Goal: Information Seeking & Learning: Learn about a topic

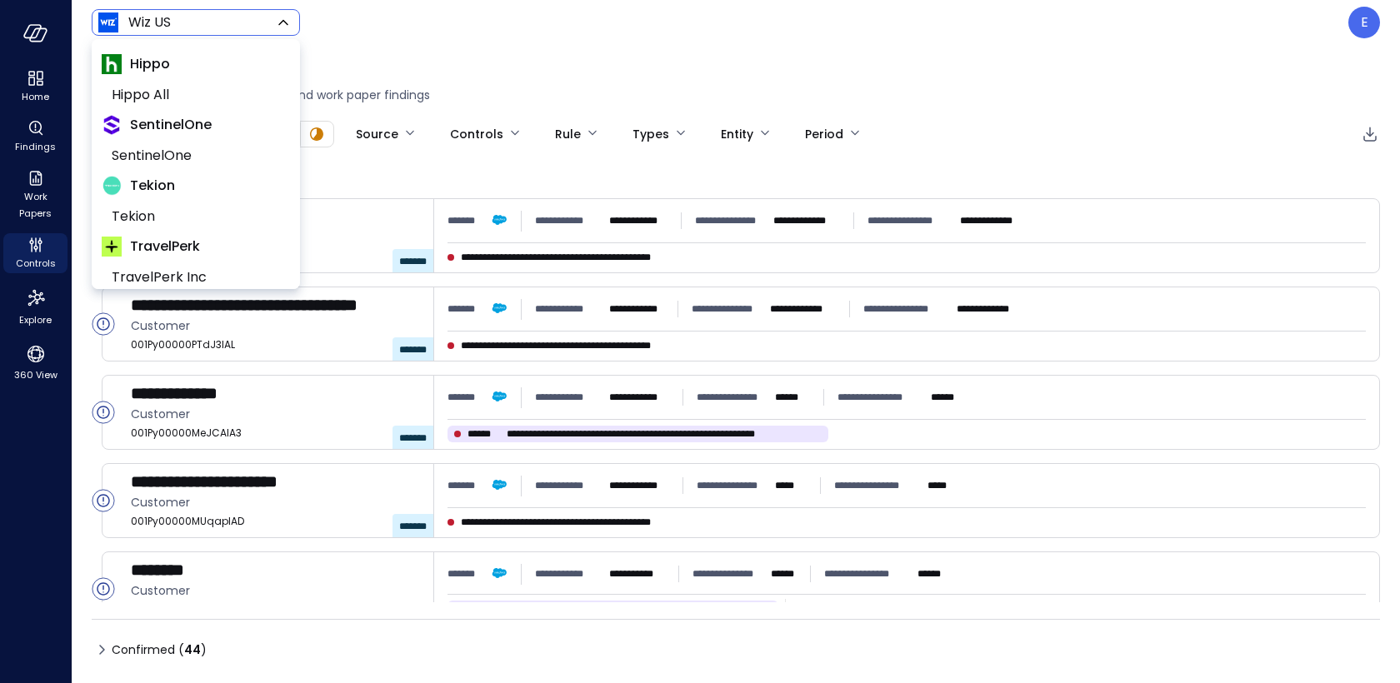
click at [182, 25] on body "**********" at bounding box center [700, 341] width 1400 height 683
click at [157, 211] on span "Tekion" at bounding box center [194, 217] width 165 height 20
type input "*******"
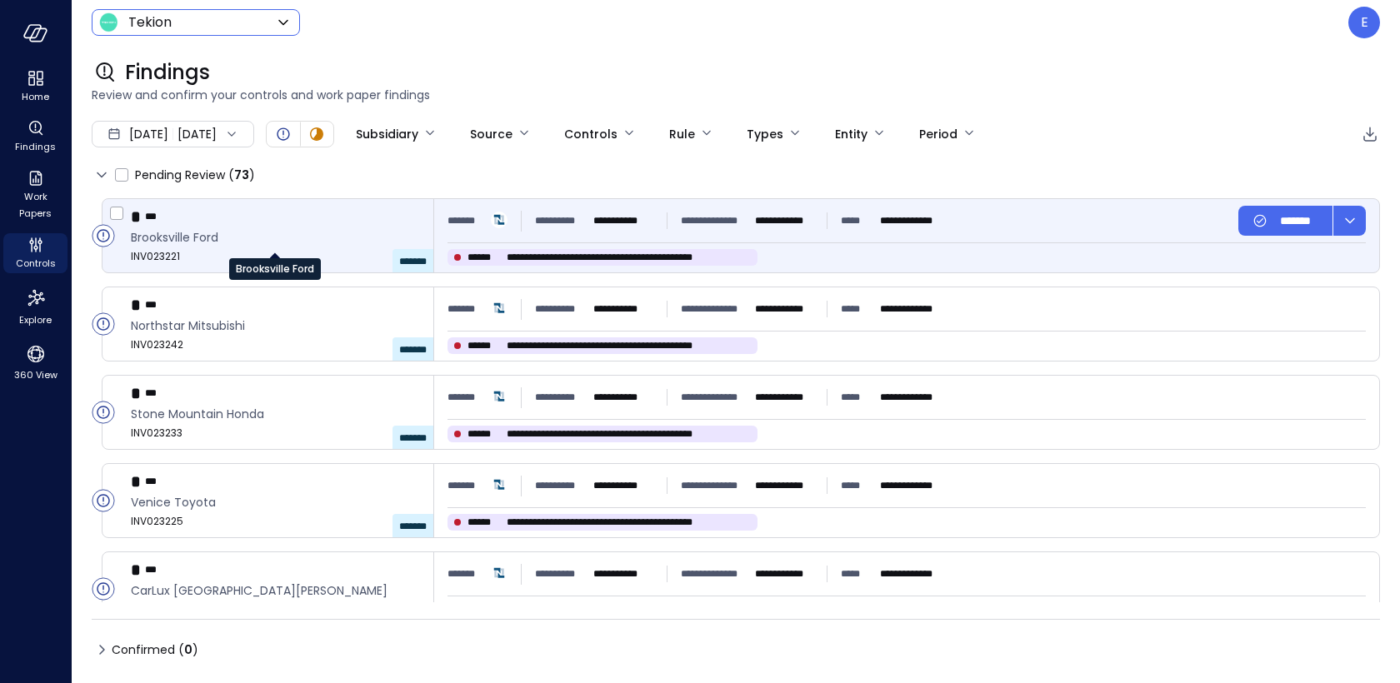
click at [311, 238] on span "Brooksville Ford" at bounding box center [275, 237] width 289 height 18
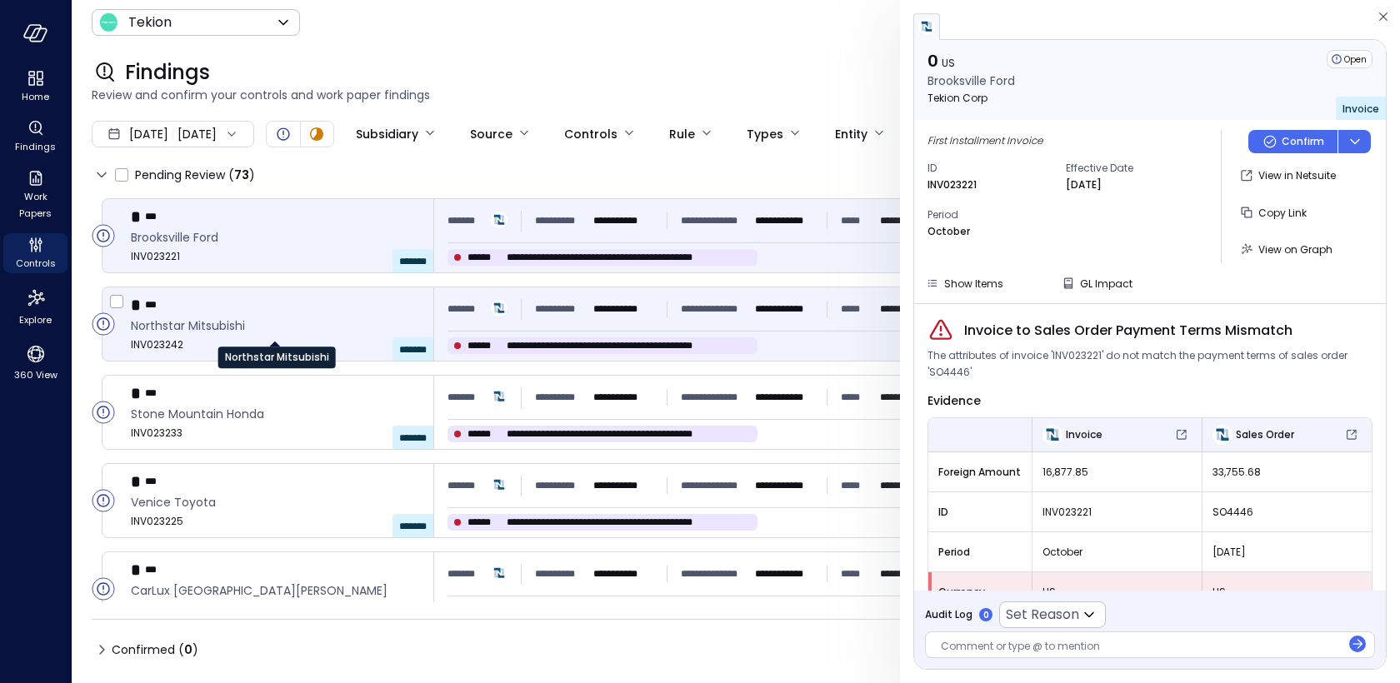
click at [283, 323] on span "Northstar Mitsubishi" at bounding box center [275, 326] width 289 height 18
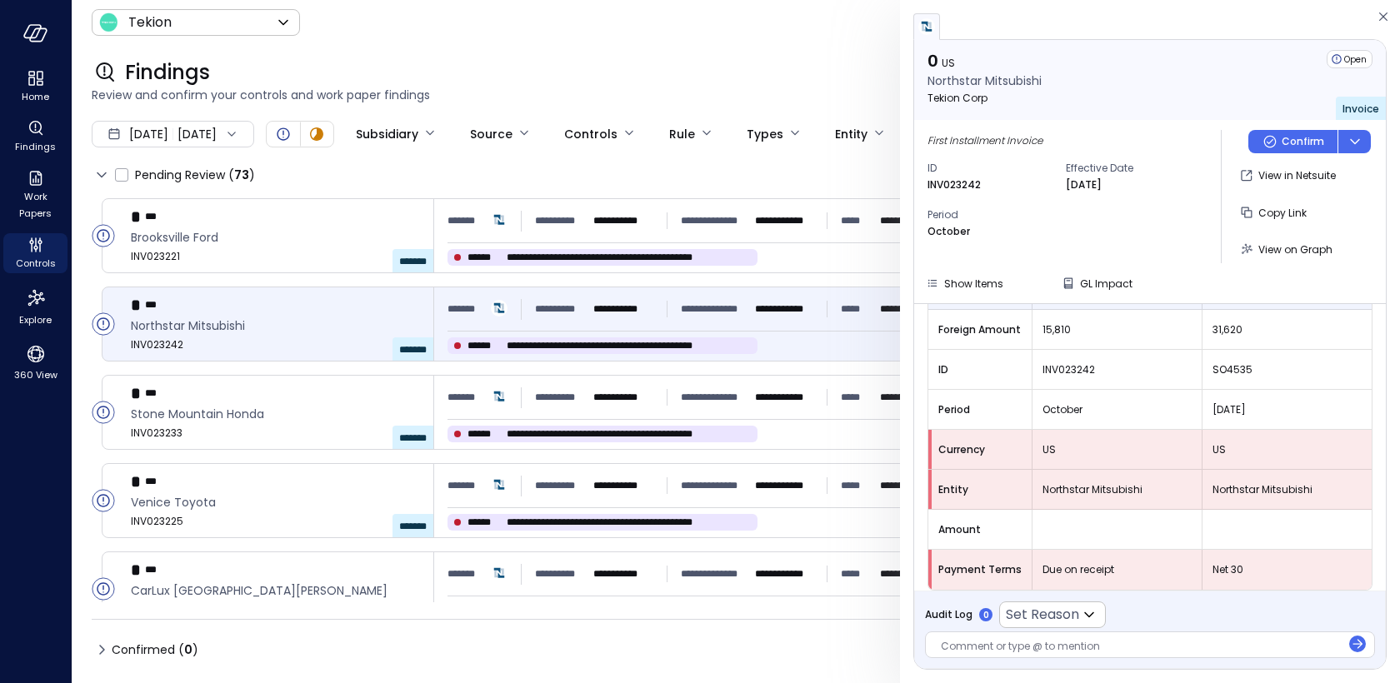
scroll to position [152, 0]
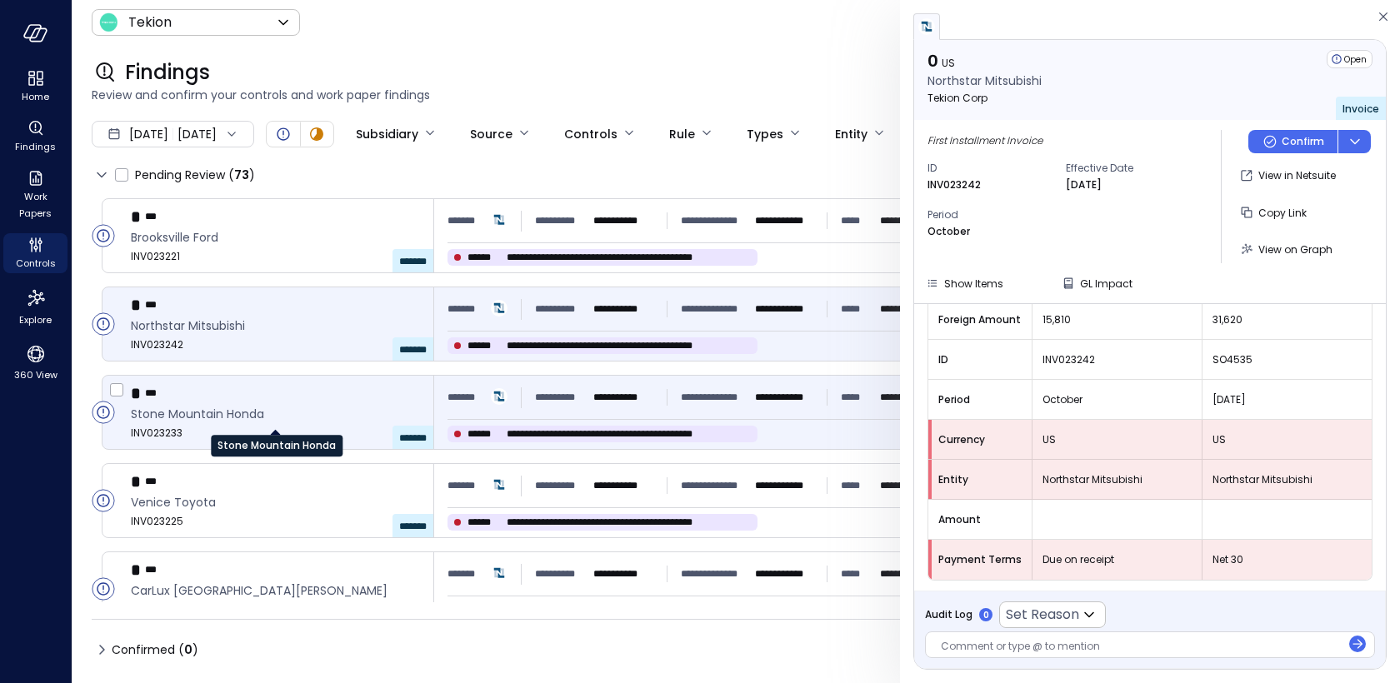
click at [329, 417] on span "Stone Mountain Honda" at bounding box center [275, 414] width 289 height 18
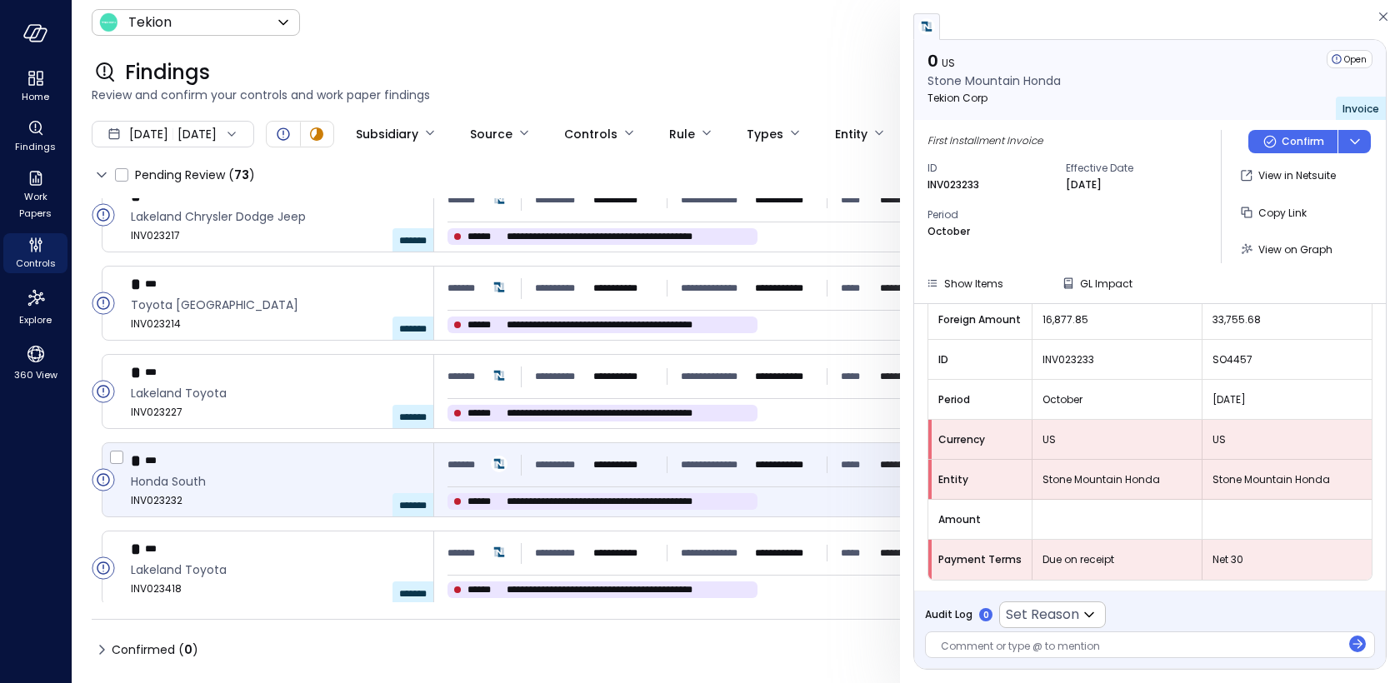
scroll to position [1767, 0]
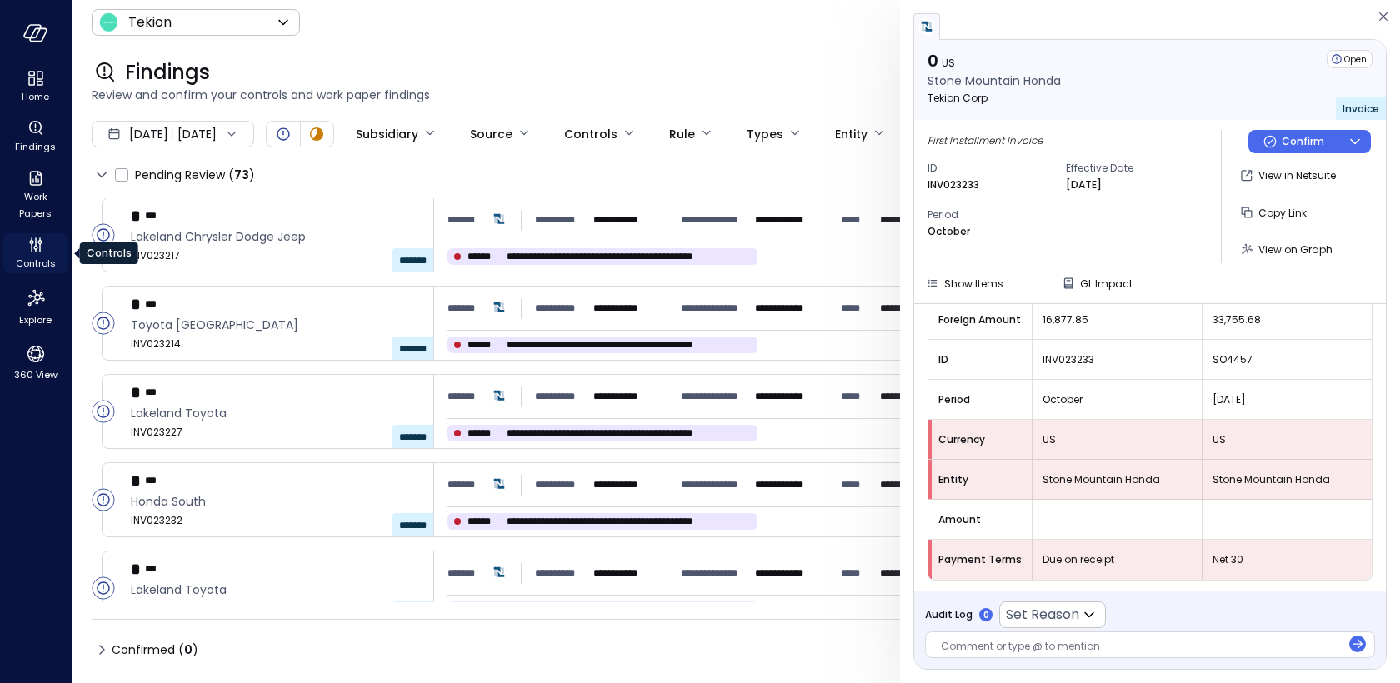
click at [38, 243] on icon "Controls" at bounding box center [39, 242] width 4 height 4
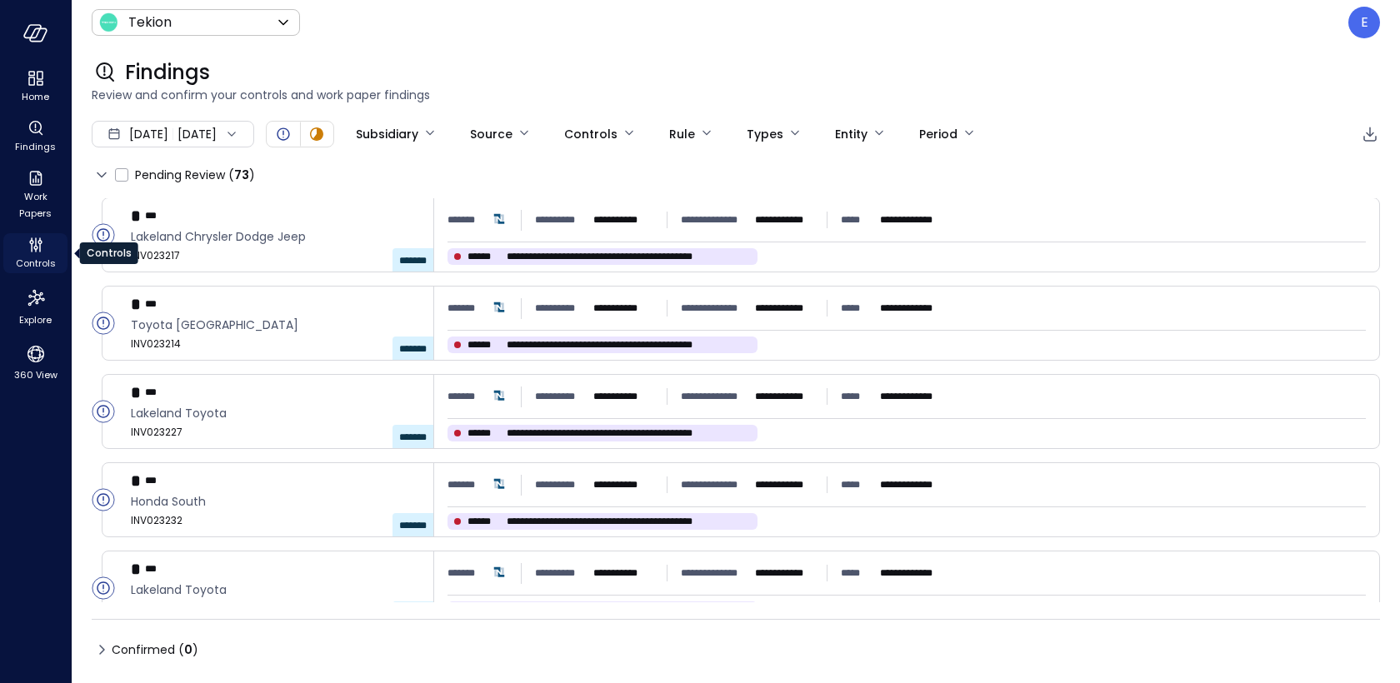
click at [38, 243] on icon "Controls" at bounding box center [39, 242] width 4 height 4
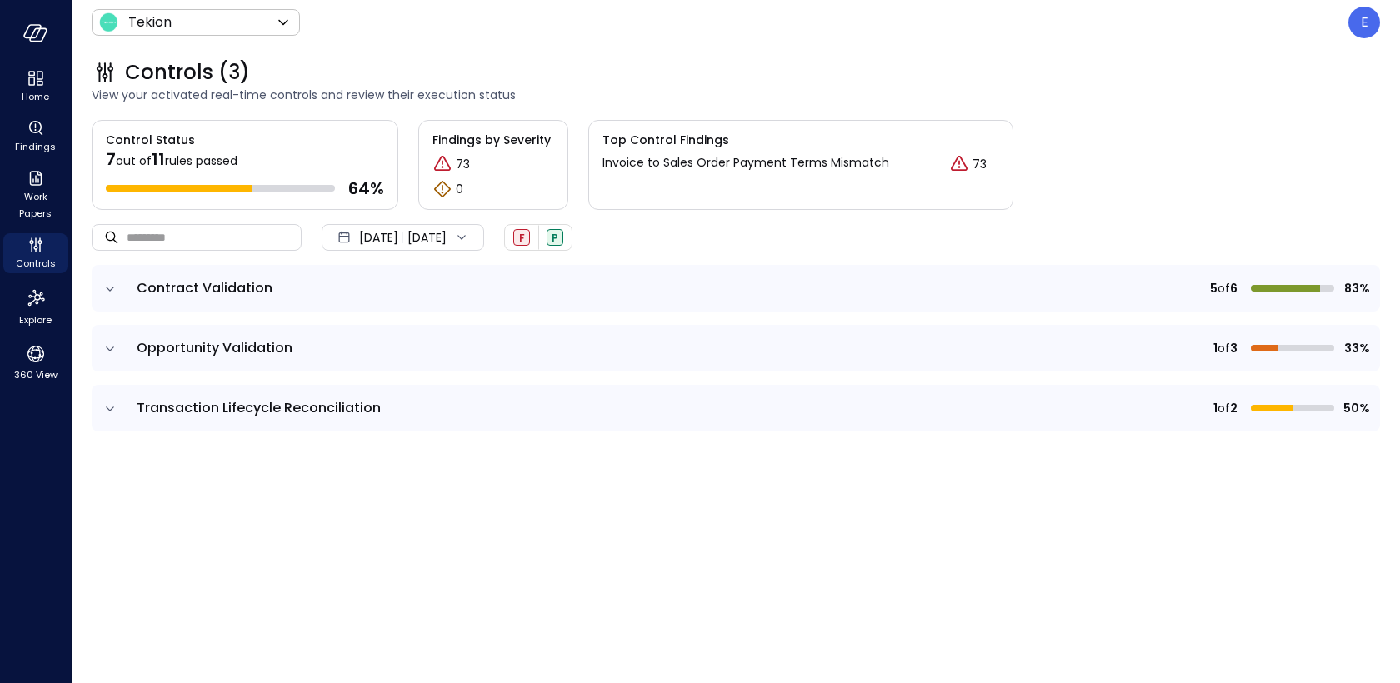
click at [445, 232] on div "[DATE] [DATE]" at bounding box center [403, 237] width 162 height 27
click at [380, 337] on li "Current Year [DATE]" at bounding box center [411, 336] width 132 height 27
click at [102, 285] on icon "expand row" at bounding box center [110, 289] width 17 height 17
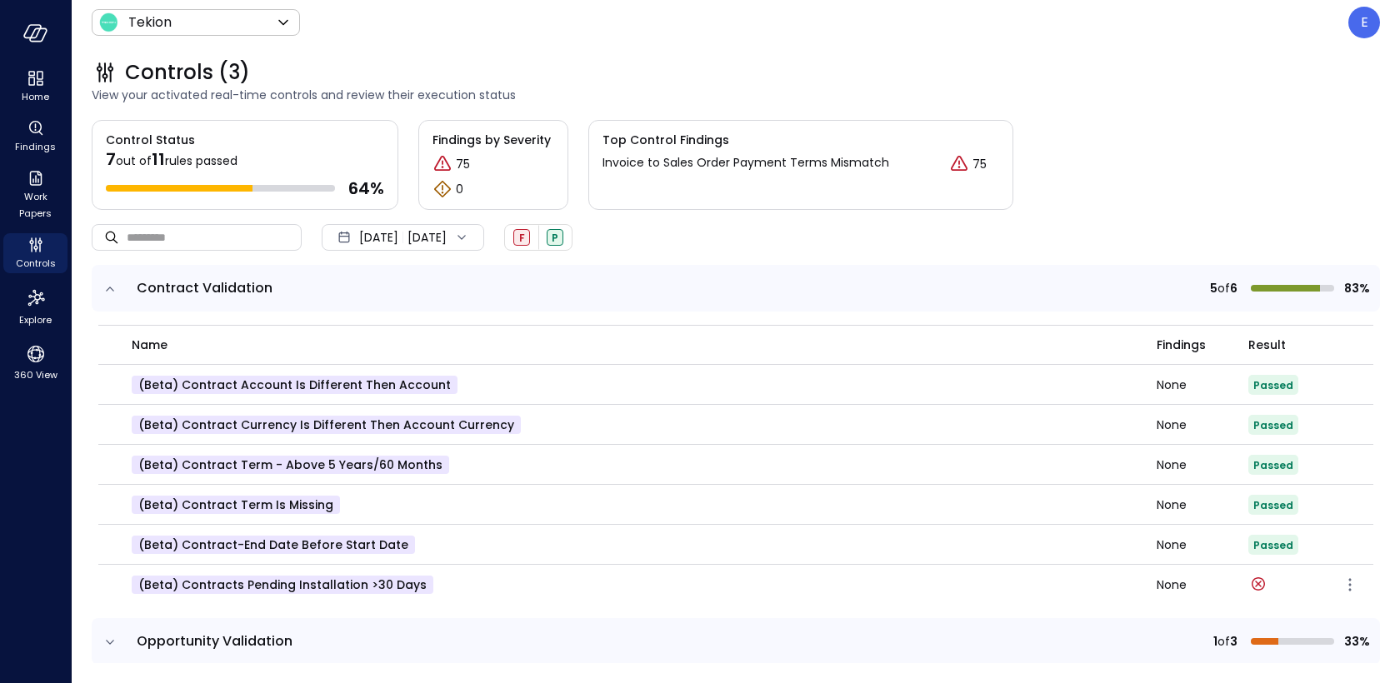
click at [329, 580] on p "(beta) Contracts Pending Installation >30 Days" at bounding box center [283, 585] width 302 height 18
click at [112, 636] on icon "expand row" at bounding box center [110, 642] width 17 height 17
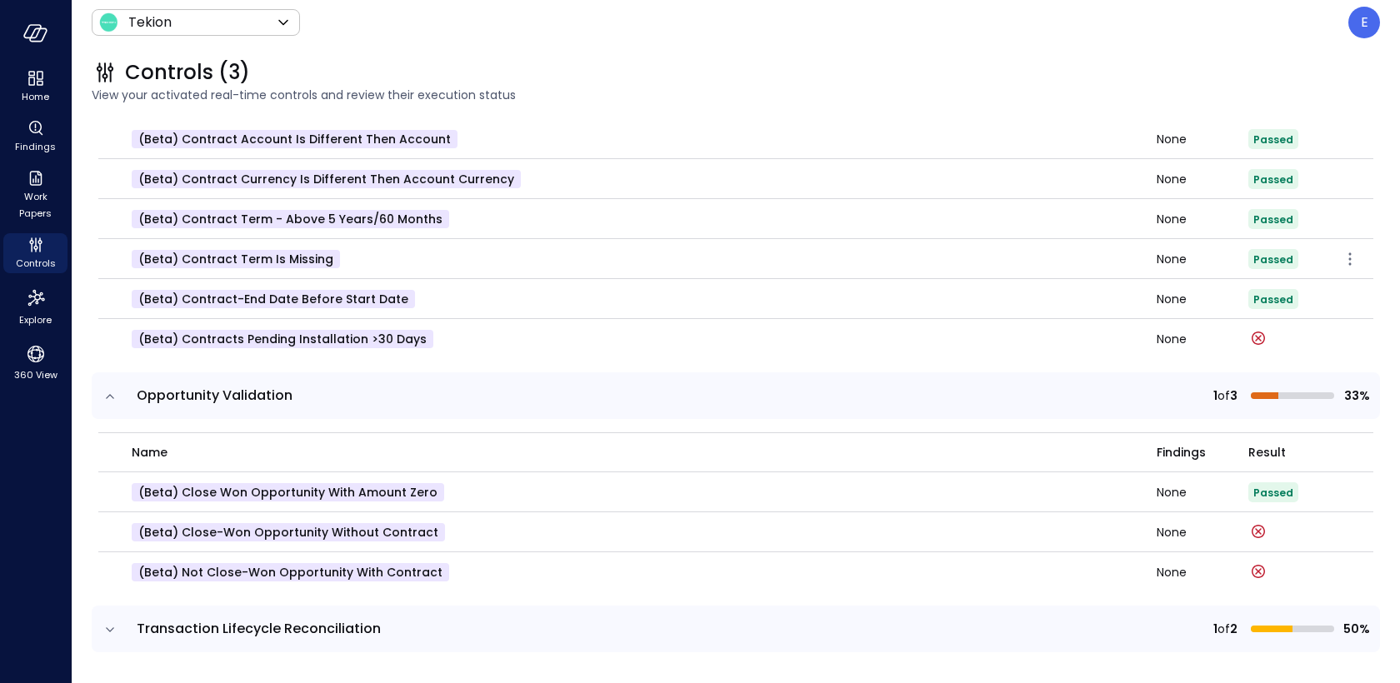
scroll to position [247, 0]
click at [106, 390] on icon "expand row" at bounding box center [110, 395] width 17 height 17
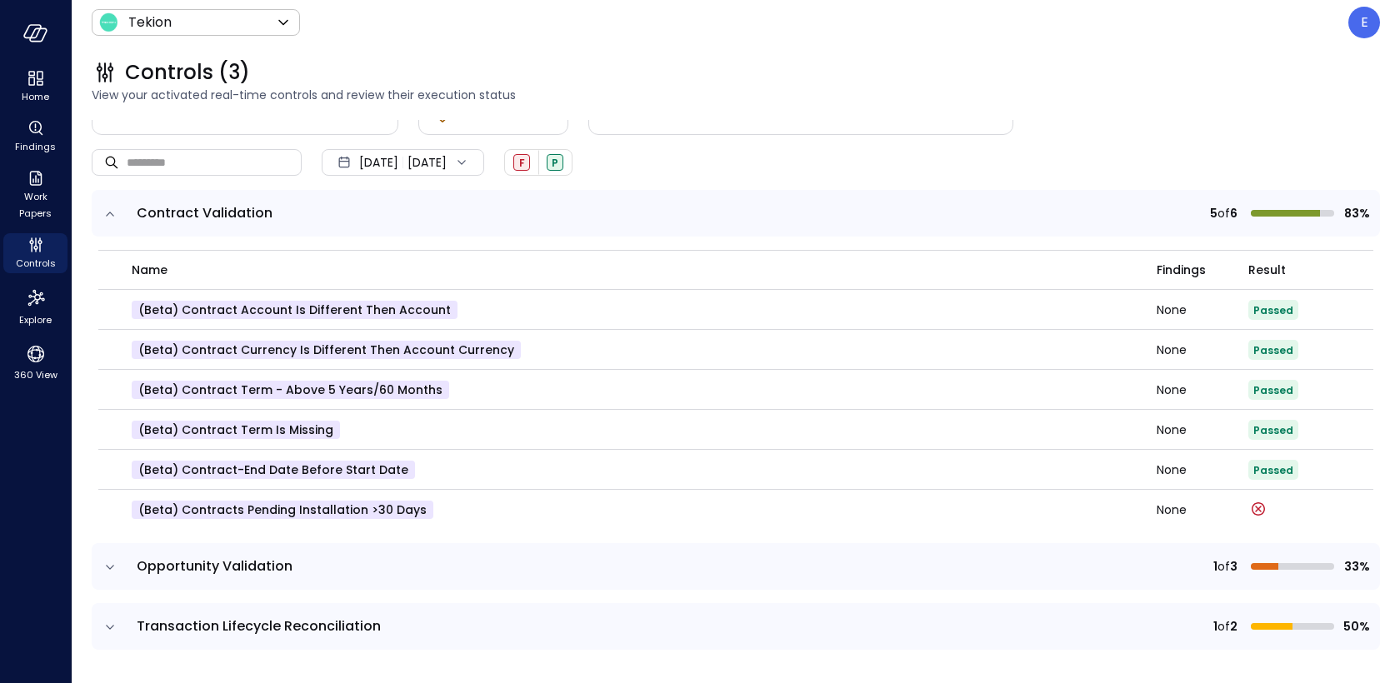
scroll to position [73, 0]
click at [107, 627] on icon "expand row" at bounding box center [110, 629] width 17 height 17
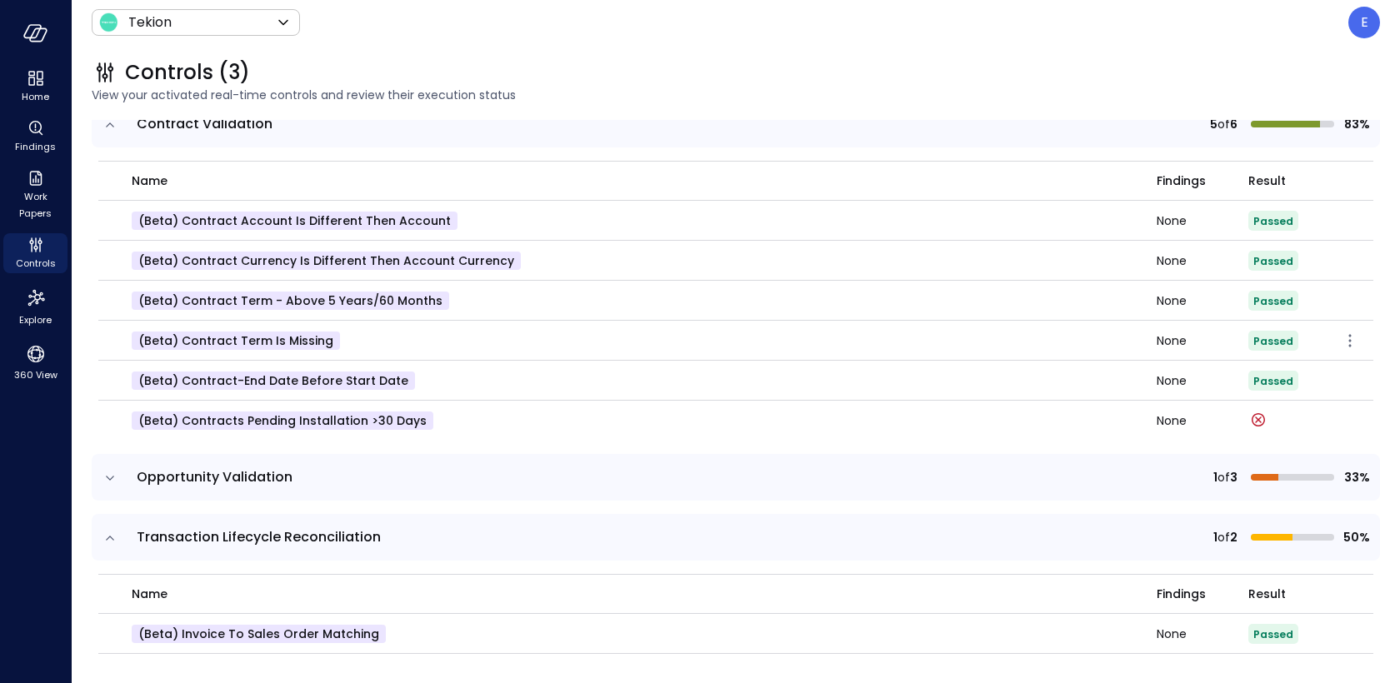
scroll to position [207, 0]
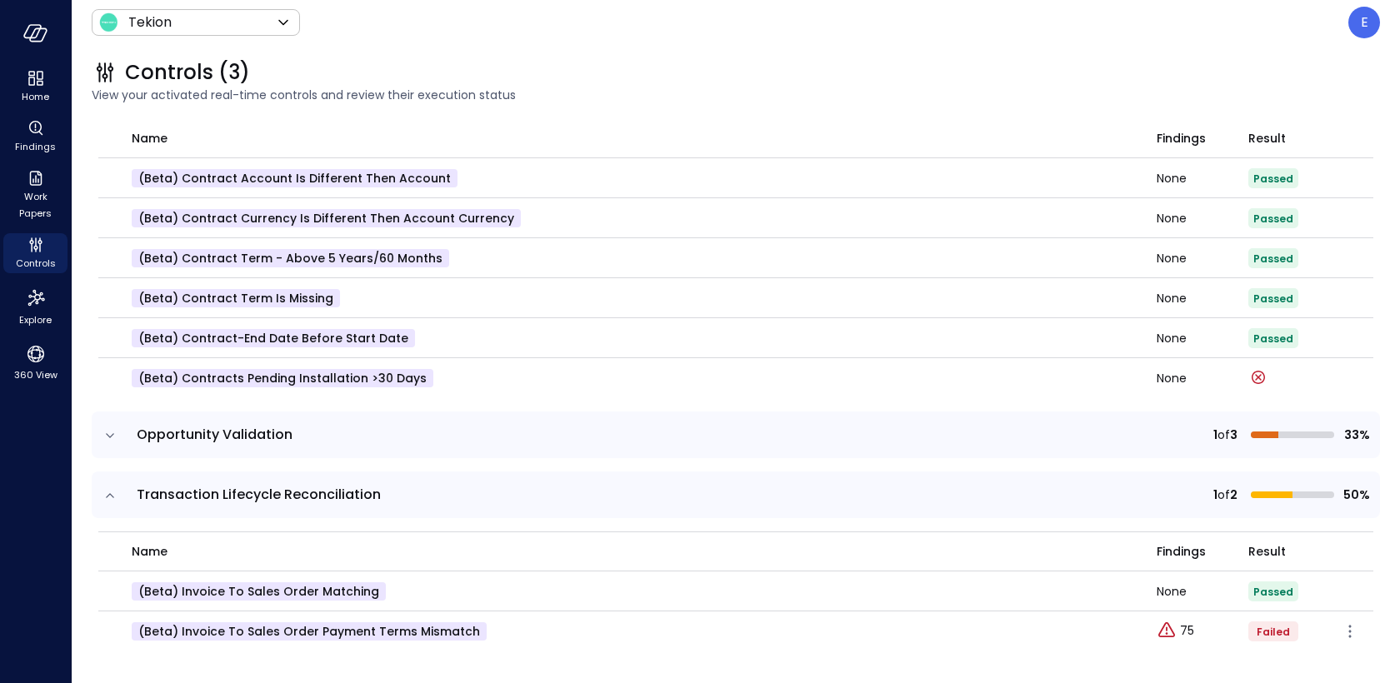
click at [254, 634] on p "(beta) Invoice to Sales Order Payment Terms Mismatch" at bounding box center [309, 631] width 355 height 18
click at [31, 349] on icon "360 View" at bounding box center [35, 354] width 25 height 25
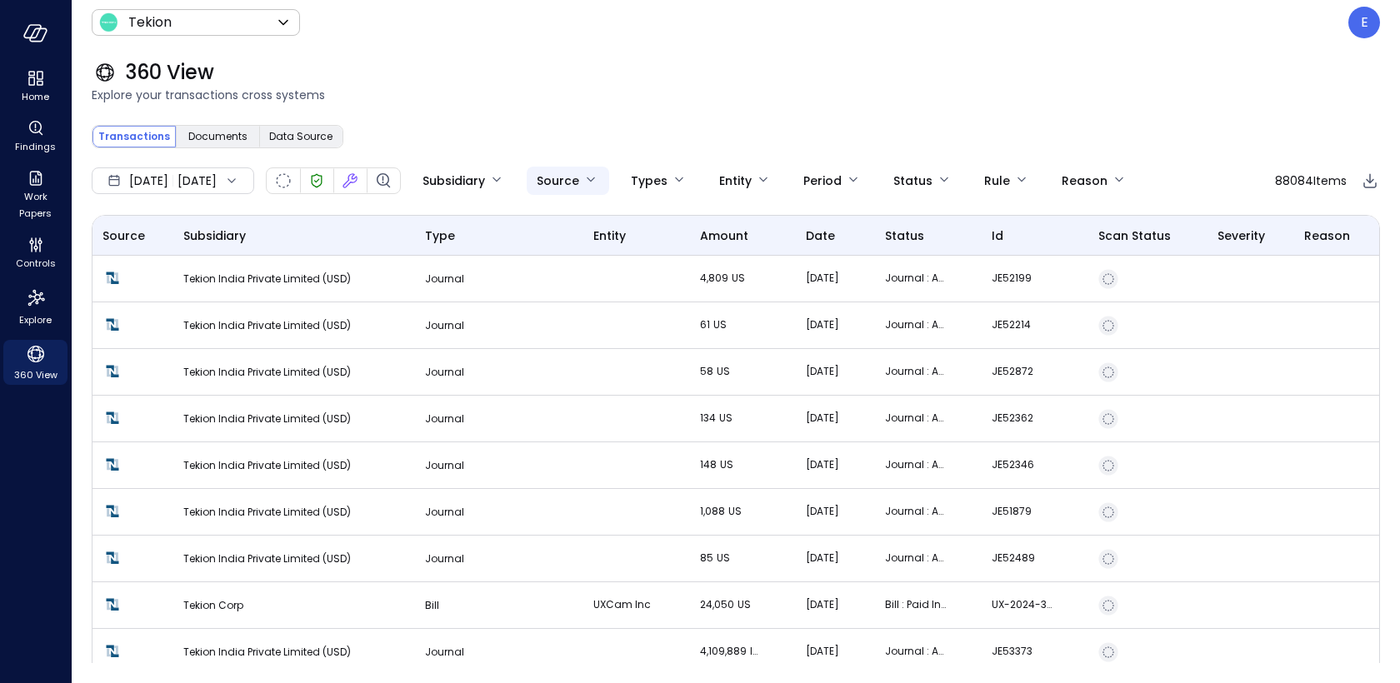
click at [635, 182] on body "Home Findings Work Papers Controls Explore 360 View Tekion ******* ​ E 360 View…" at bounding box center [700, 341] width 1400 height 683
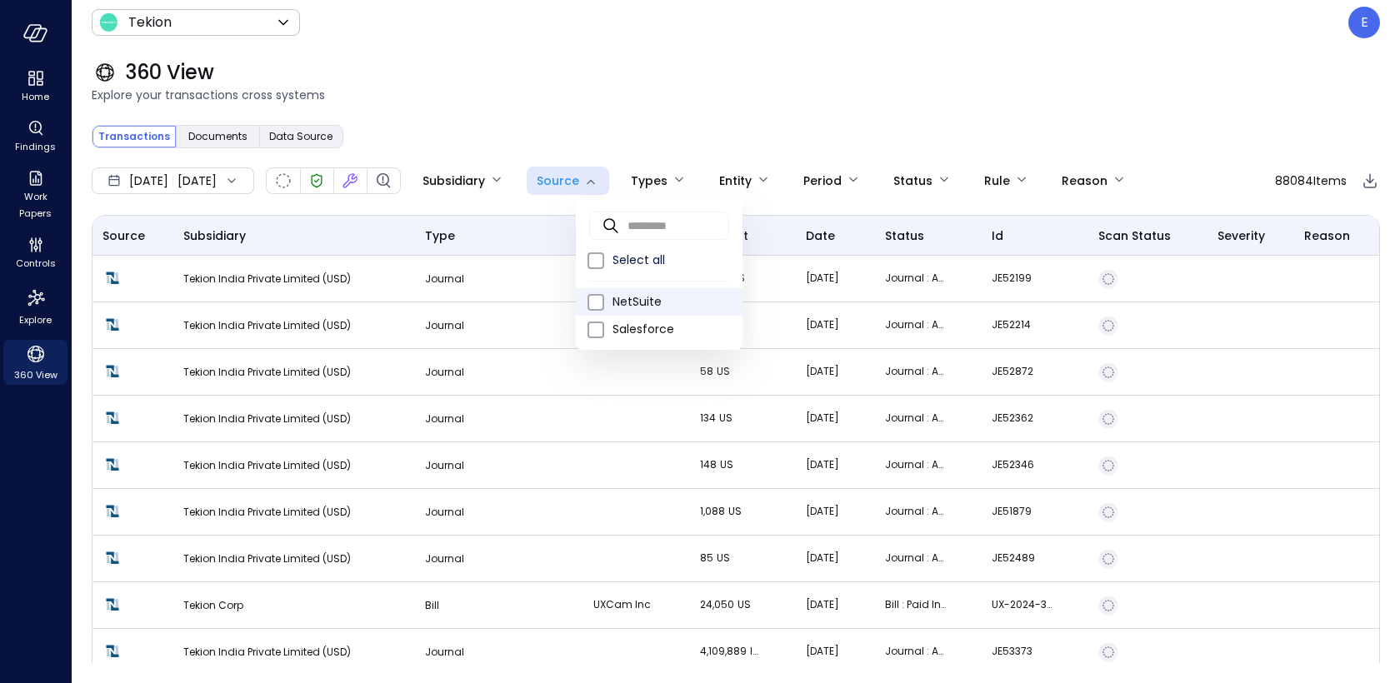
click at [621, 303] on span "NetSuite" at bounding box center [670, 301] width 117 height 17
type input "********"
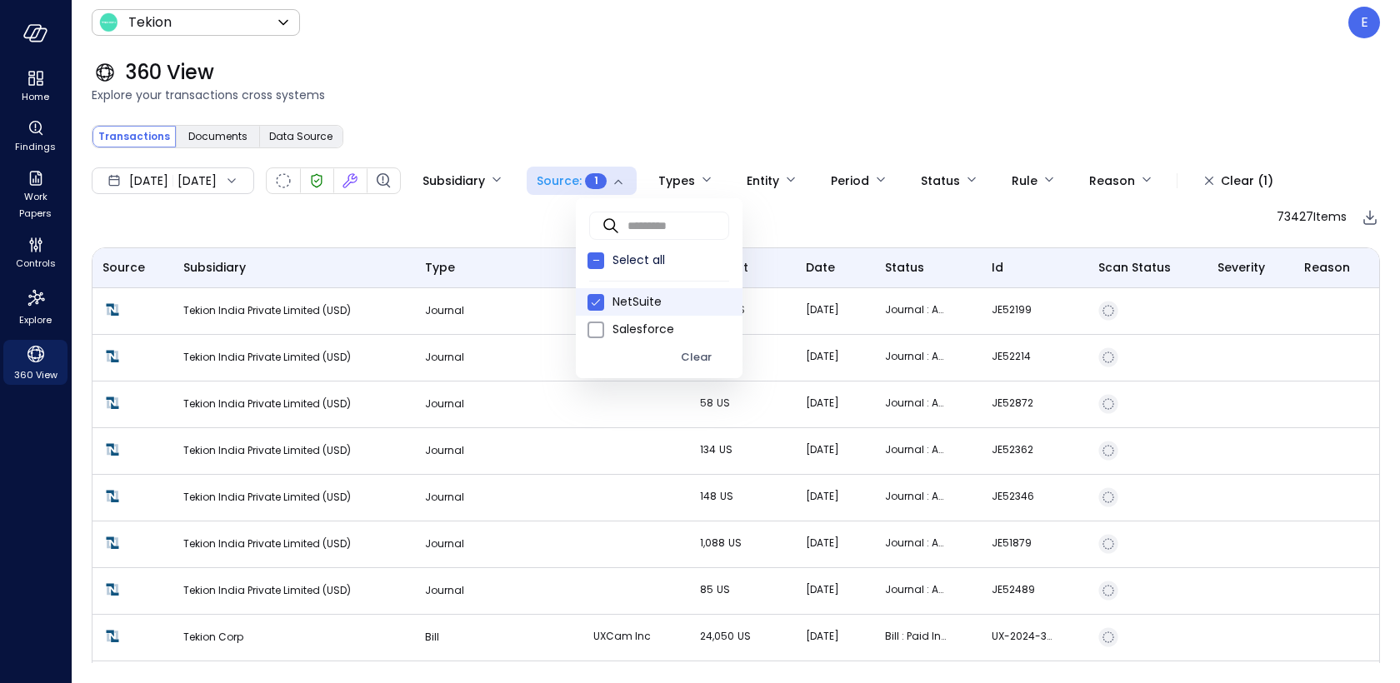
click at [534, 531] on div at bounding box center [700, 341] width 1400 height 683
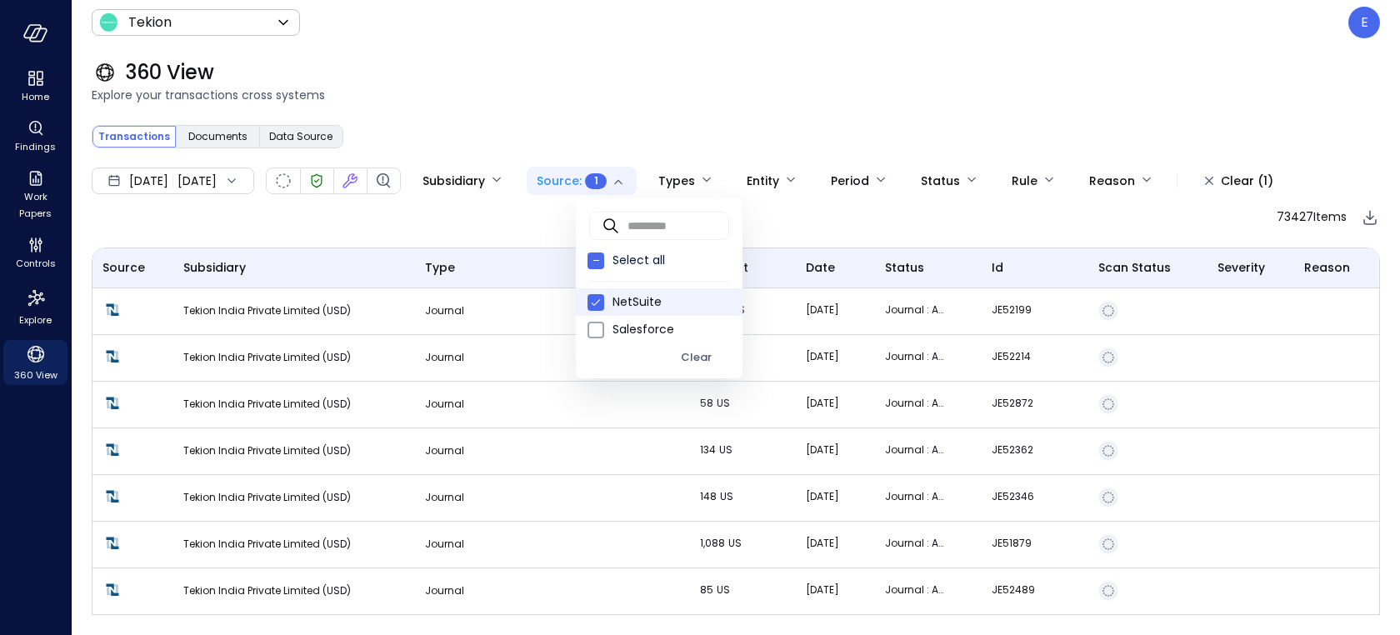
click at [665, 176] on body "Home Findings Work Papers Controls Explore 360 View Tekion ******* ​ E 360 View…" at bounding box center [700, 317] width 1400 height 635
click at [632, 262] on span "Select all" at bounding box center [670, 260] width 117 height 17
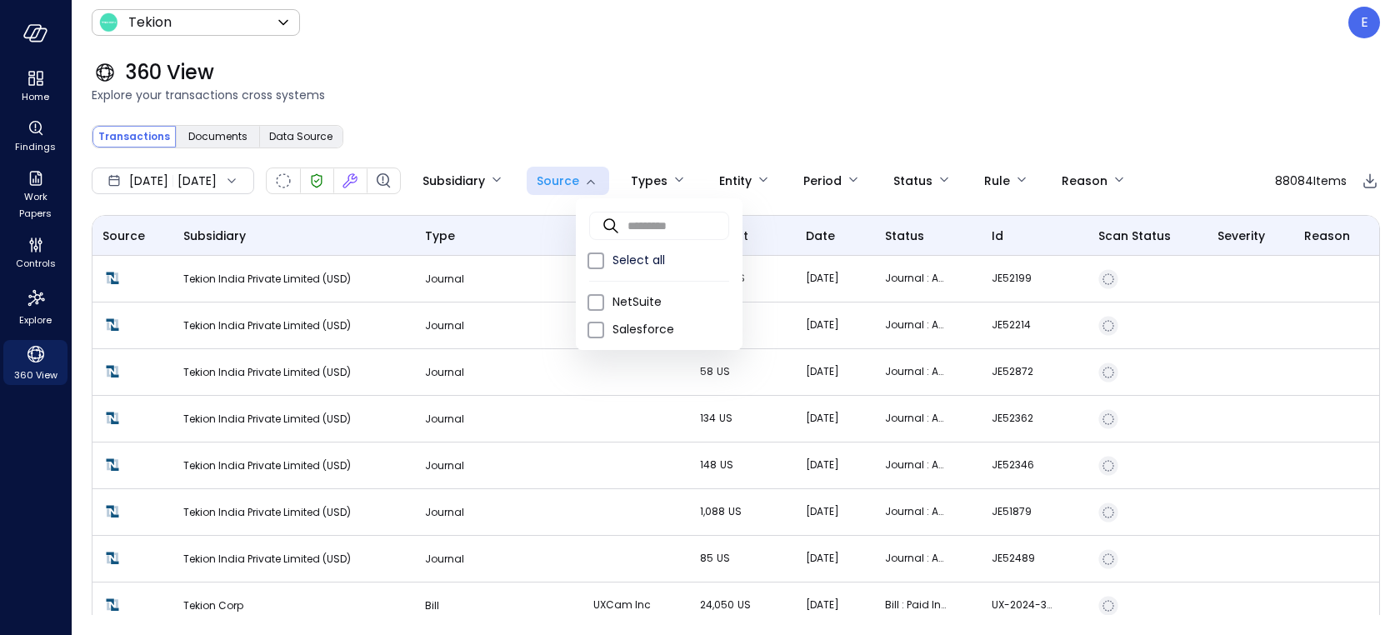
click at [634, 125] on div at bounding box center [700, 317] width 1400 height 635
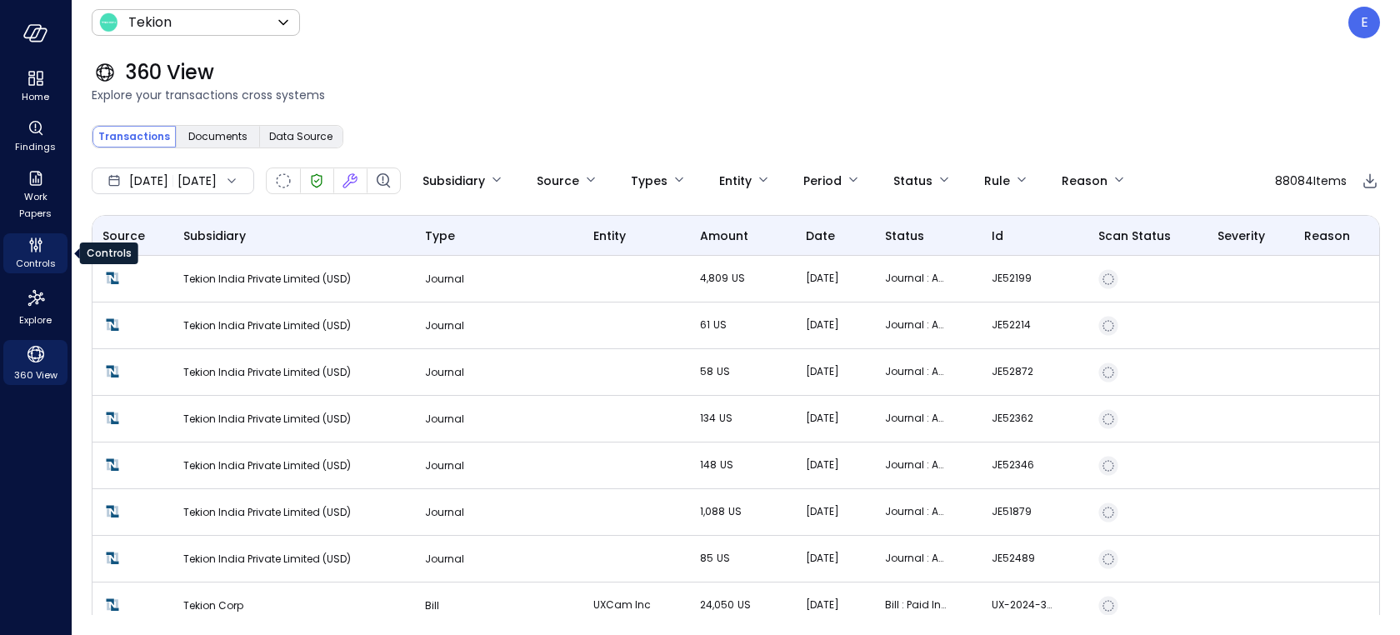
click at [39, 257] on span "Controls" at bounding box center [36, 263] width 40 height 17
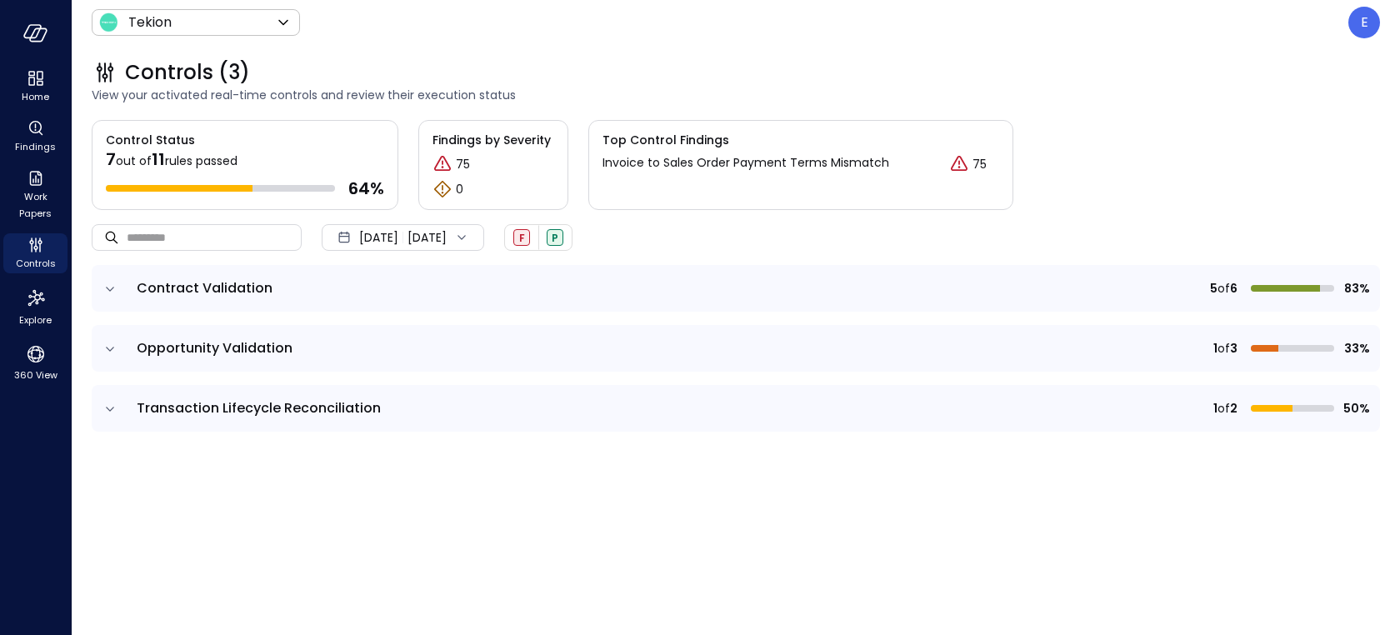
click at [111, 291] on icon "expand row" at bounding box center [110, 289] width 17 height 17
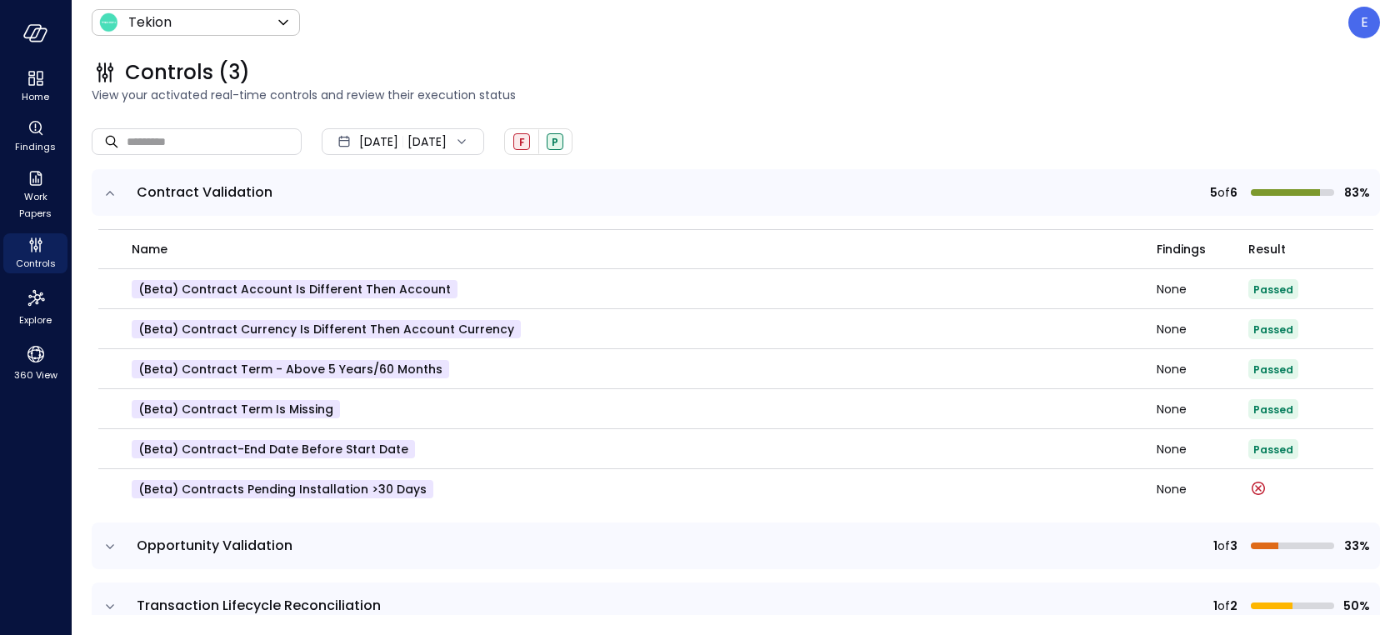
scroll to position [122, 0]
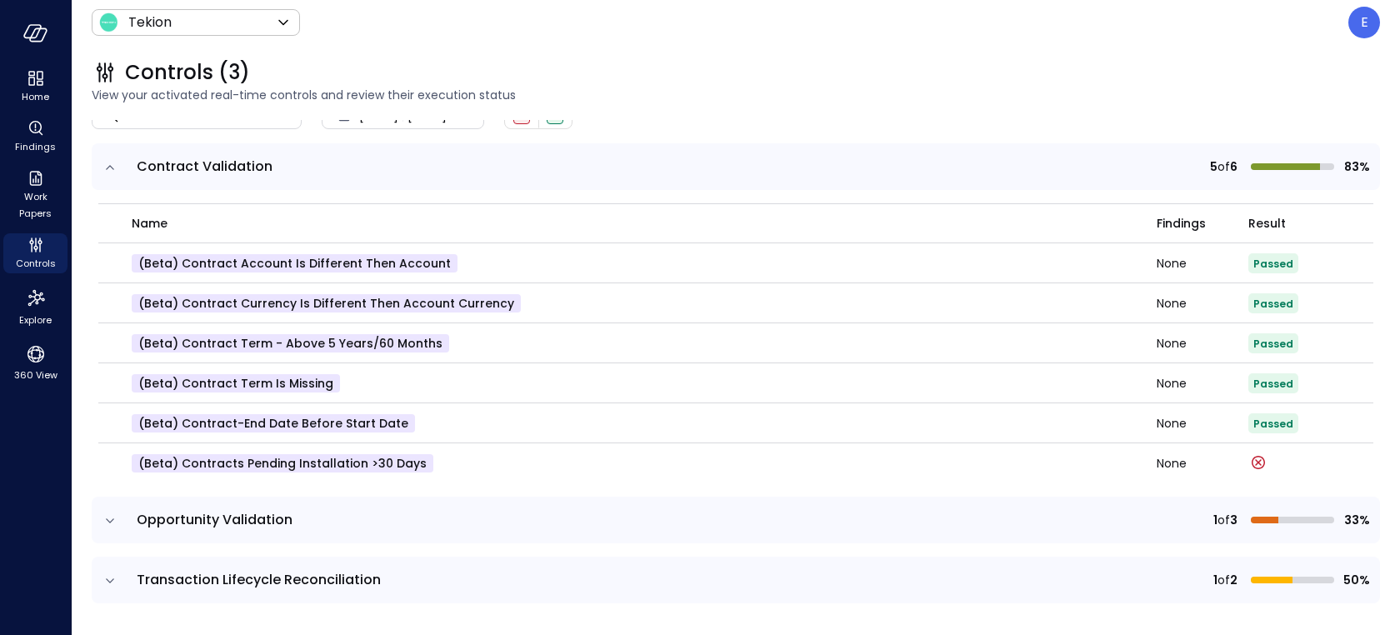
click at [111, 576] on icon "expand row" at bounding box center [110, 580] width 17 height 17
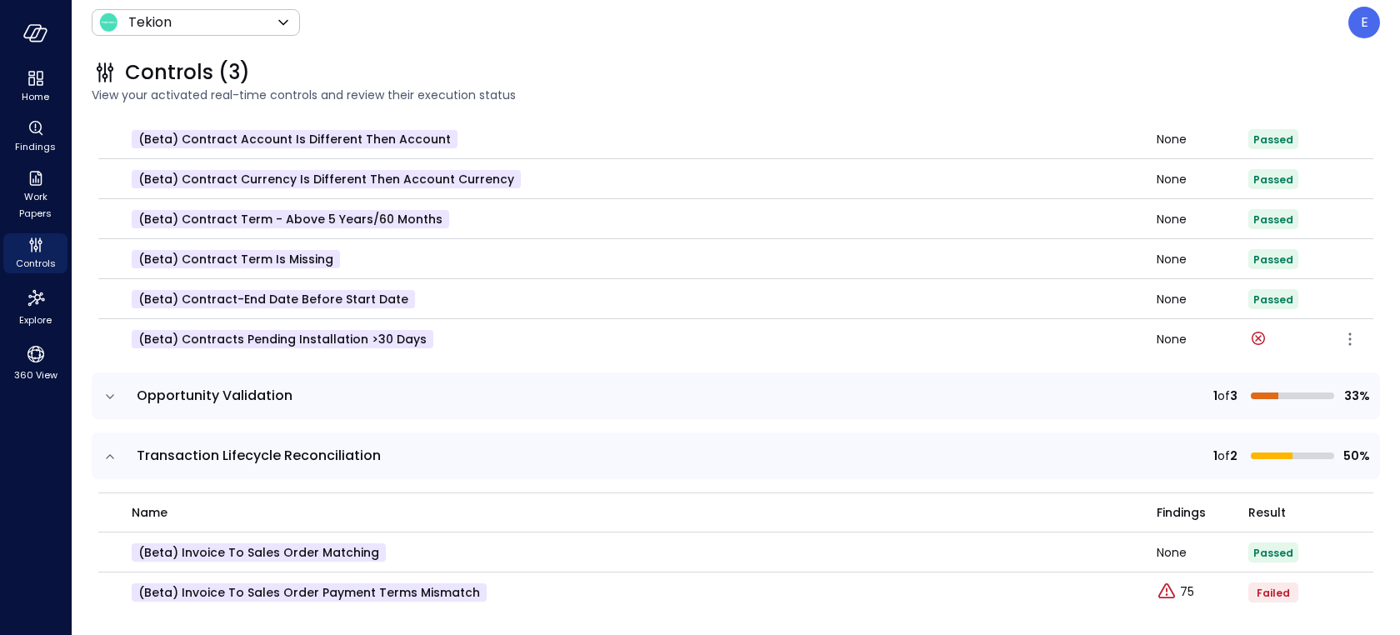
scroll to position [255, 0]
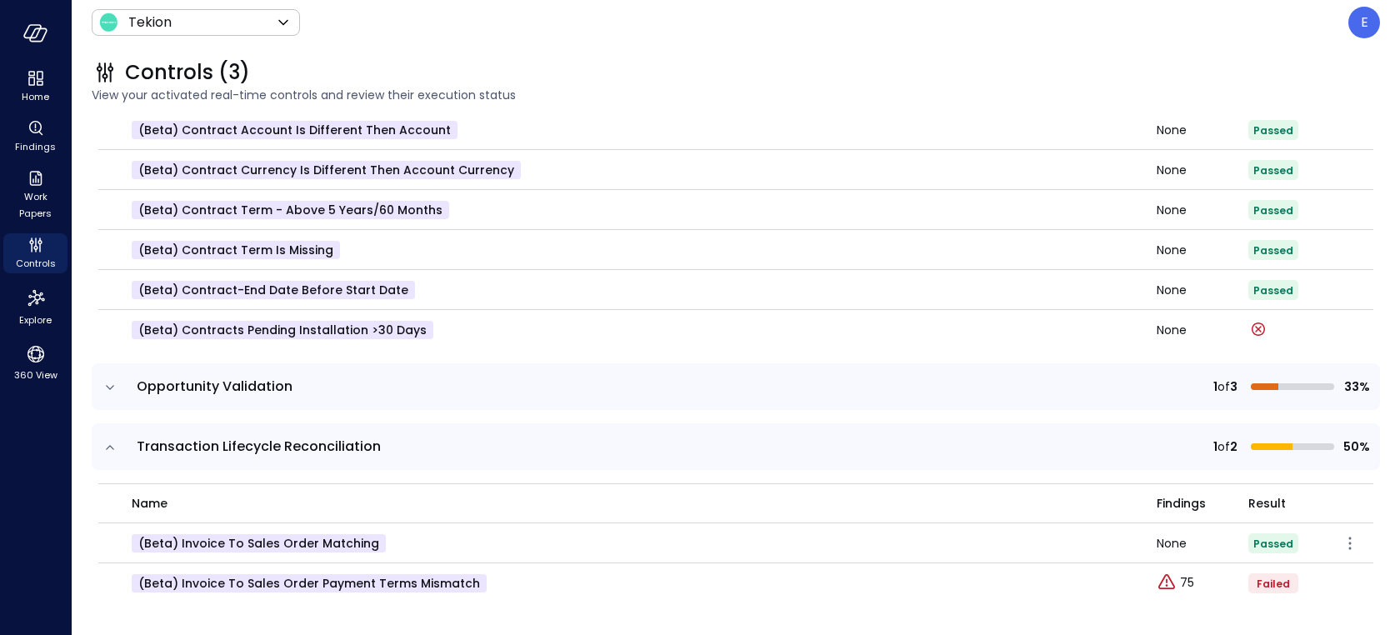
drag, startPoint x: 1160, startPoint y: 627, endPoint x: 970, endPoint y: 542, distance: 207.8
click at [1150, 616] on div "Controls (3) View your activated real-time controls and review their execution …" at bounding box center [736, 340] width 1328 height 590
click at [226, 585] on p "(beta) Invoice to Sales Order Payment Terms Mismatch" at bounding box center [309, 583] width 355 height 18
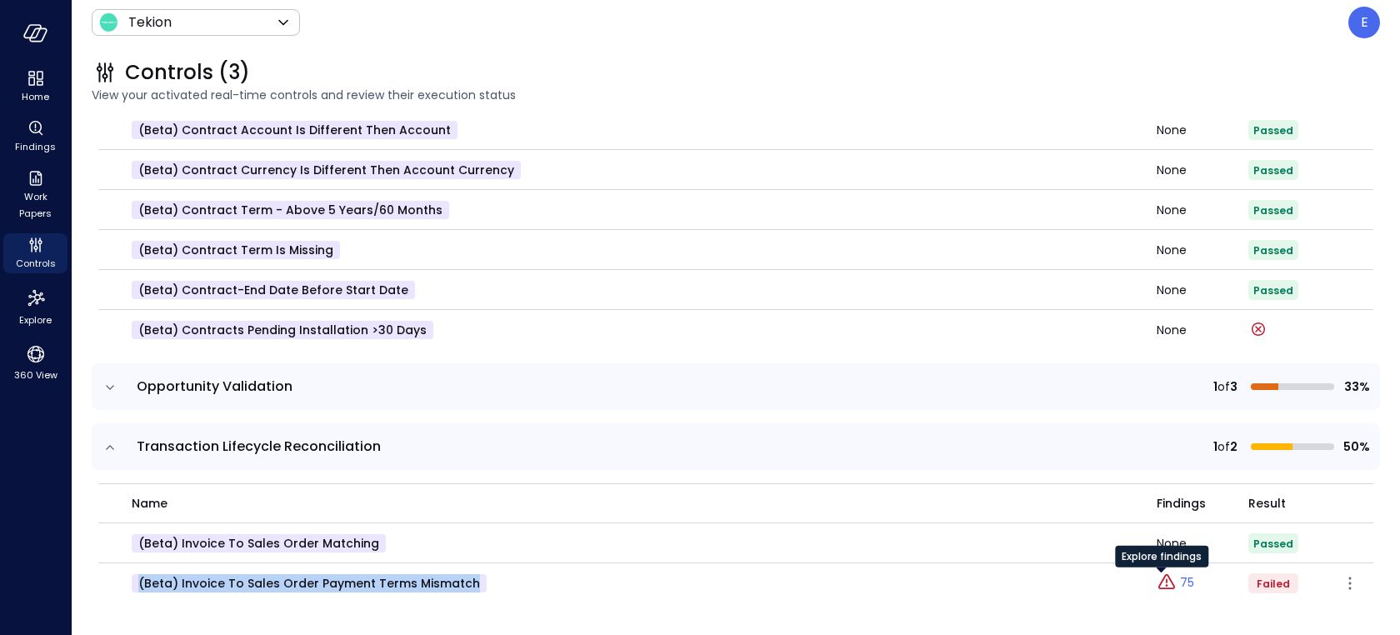
click at [1180, 579] on p "75" at bounding box center [1187, 582] width 14 height 17
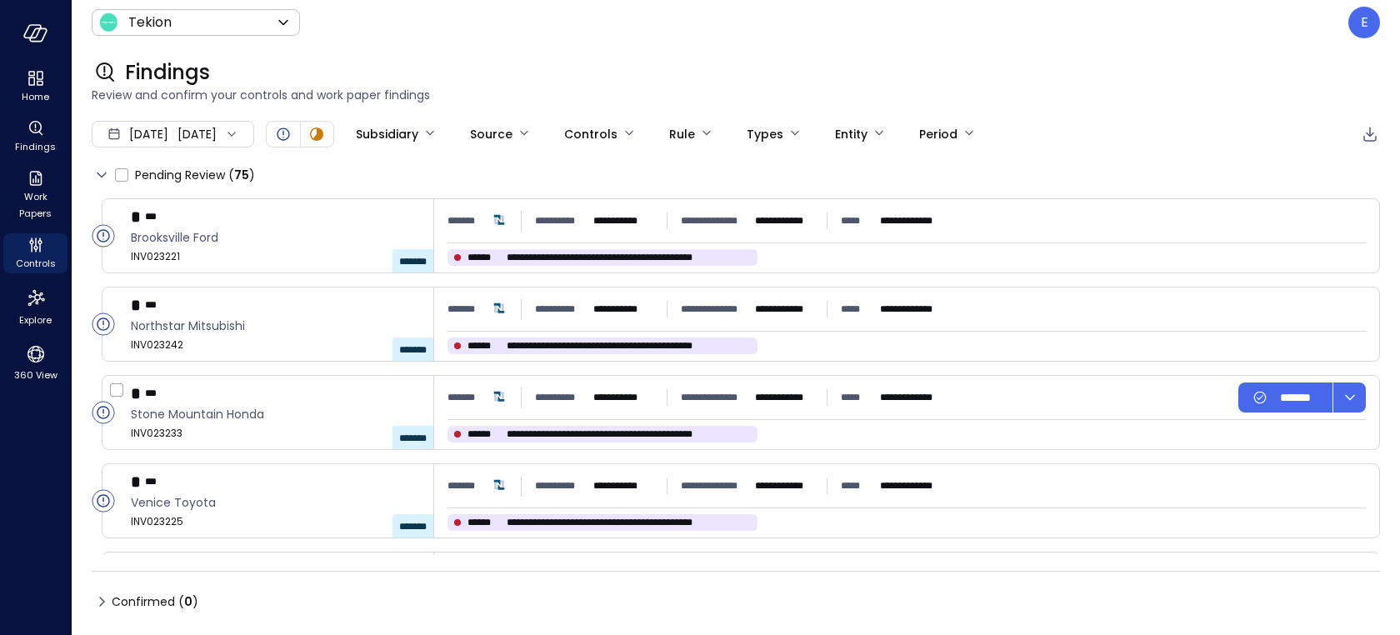
type input "****"
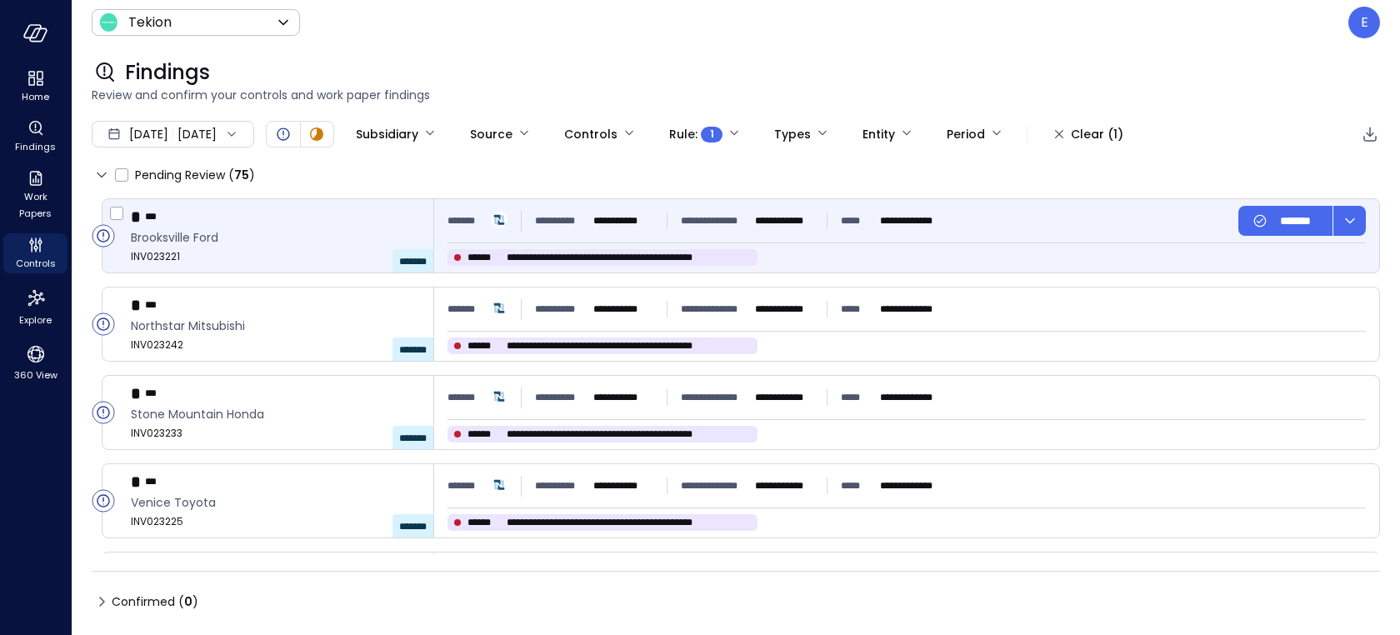
click at [358, 222] on div "* ***" at bounding box center [275, 217] width 289 height 22
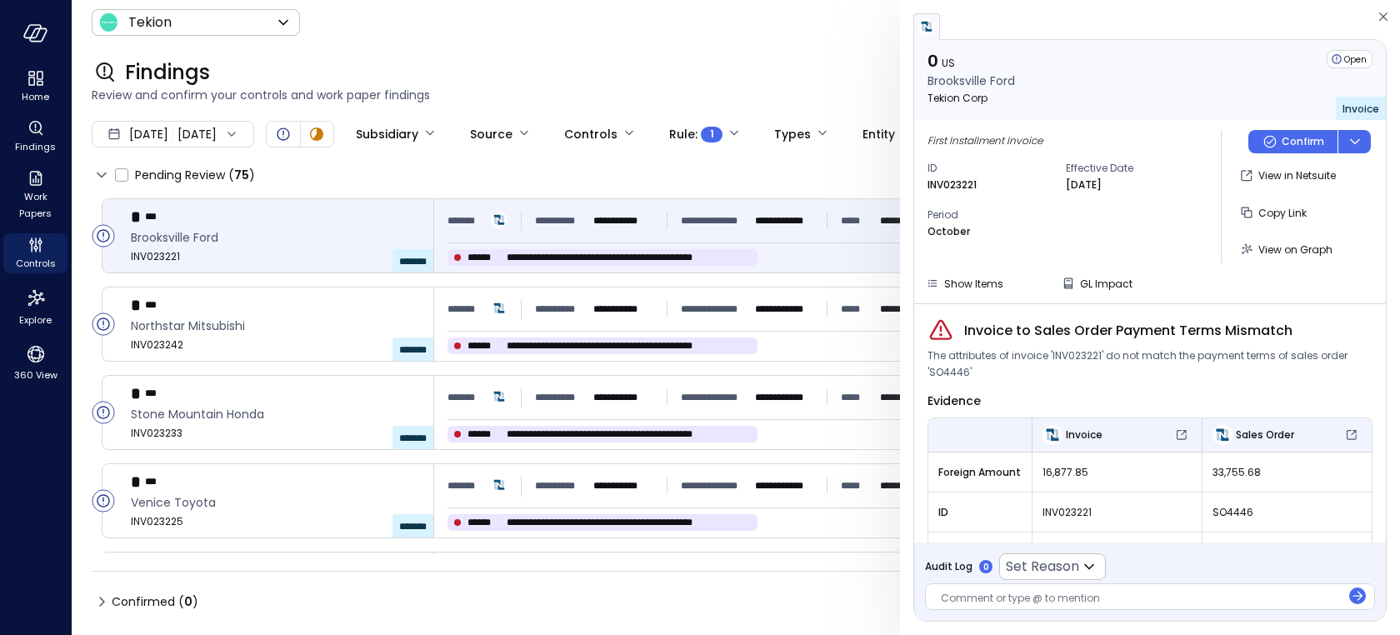
click at [1017, 337] on span "Invoice to Sales Order Payment Terms Mismatch" at bounding box center [1128, 331] width 328 height 20
click at [1016, 354] on span "The attributes of invoice 'INV023221' do not match the payment terms of sales o…" at bounding box center [1149, 363] width 445 height 33
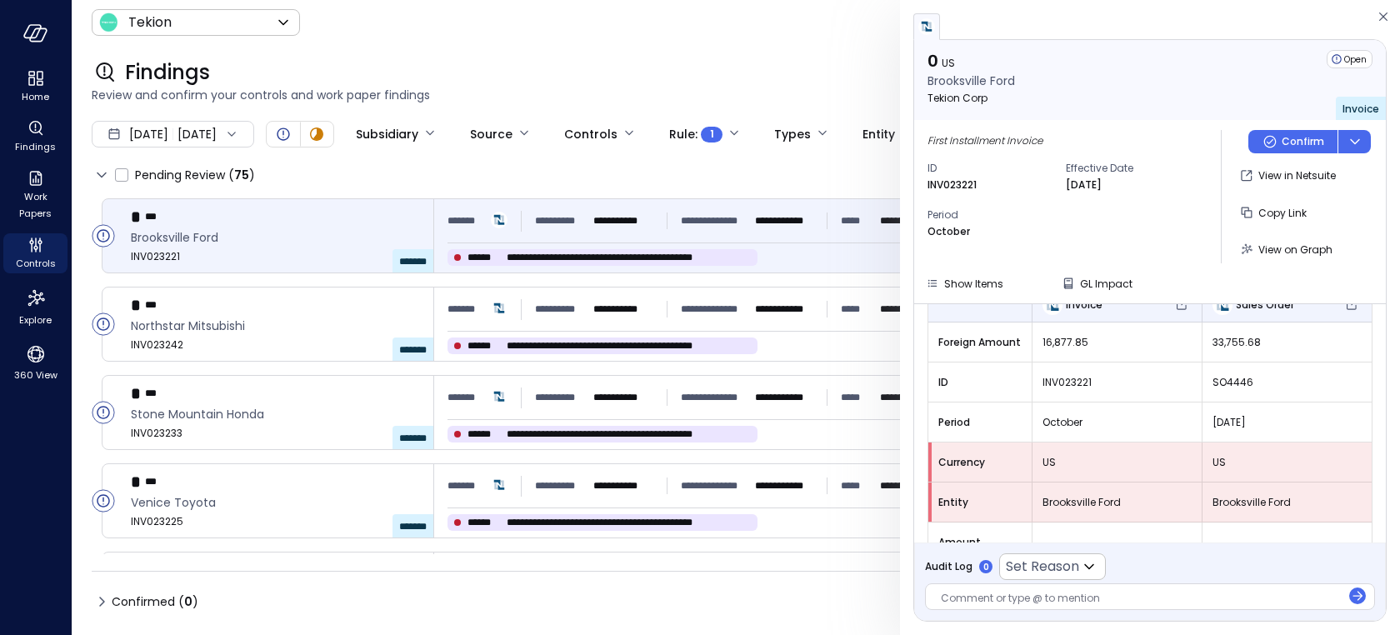
scroll to position [201, 0]
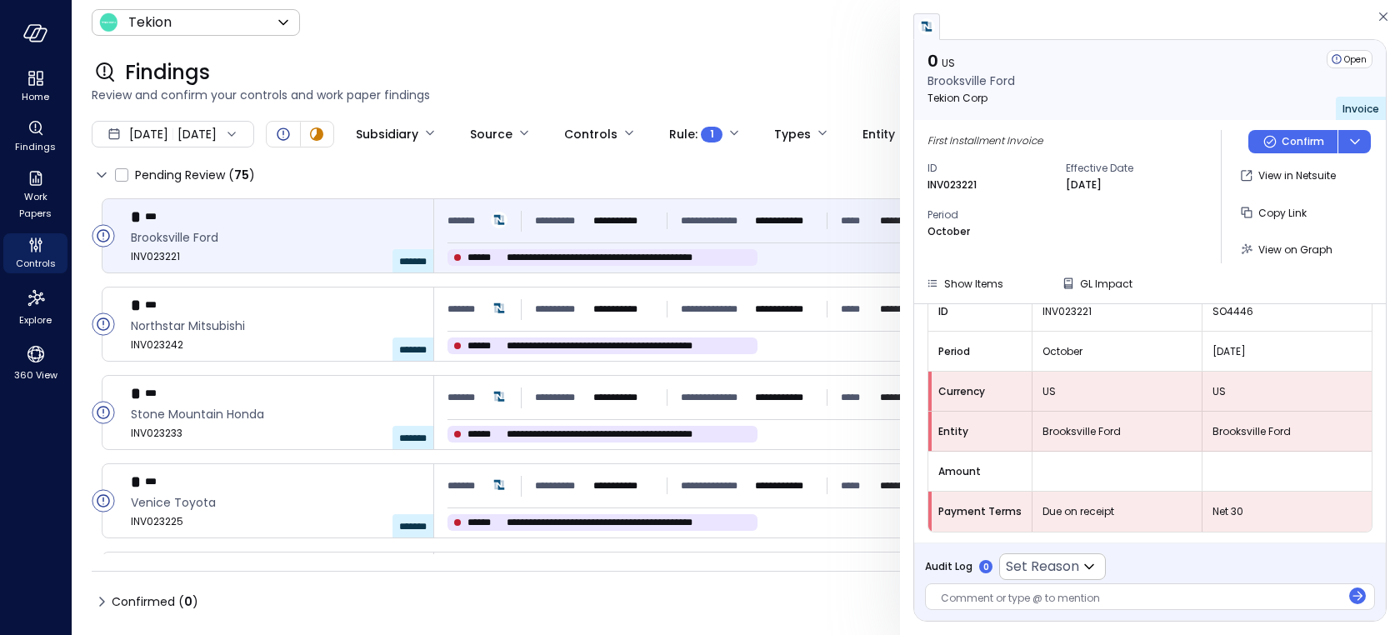
click at [1072, 507] on span "Due on receipt" at bounding box center [1116, 511] width 149 height 17
click at [1072, 512] on span "Due on receipt" at bounding box center [1116, 511] width 149 height 17
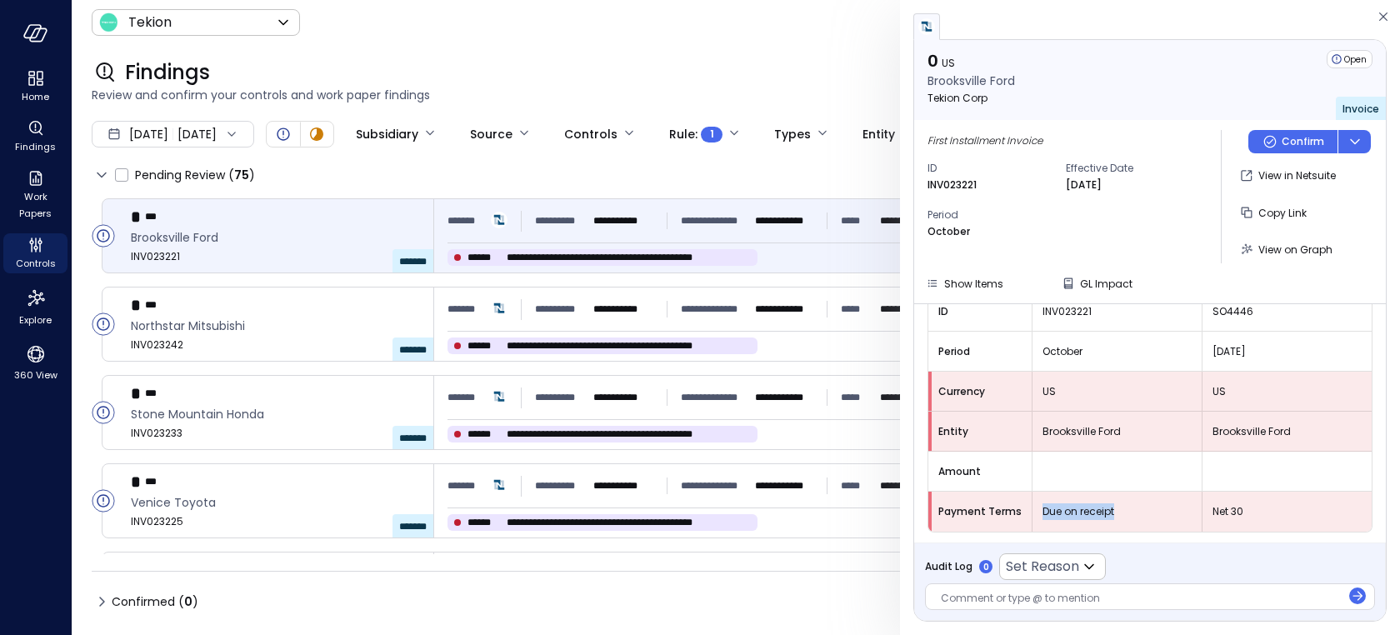
click at [1072, 512] on span "Due on receipt" at bounding box center [1116, 511] width 149 height 17
click at [1218, 510] on span "Net 30" at bounding box center [1286, 511] width 149 height 17
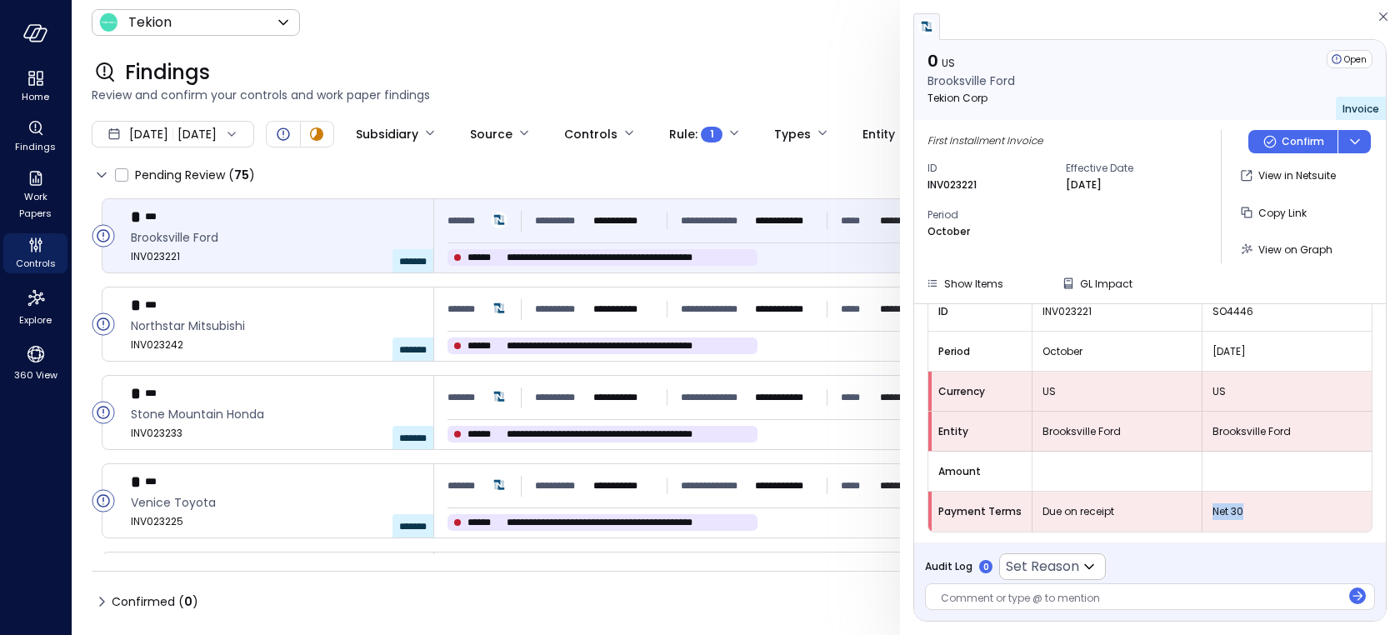
click at [1212, 517] on span "Net 30" at bounding box center [1286, 511] width 149 height 17
click at [1385, 22] on icon "button" at bounding box center [1383, 17] width 17 height 20
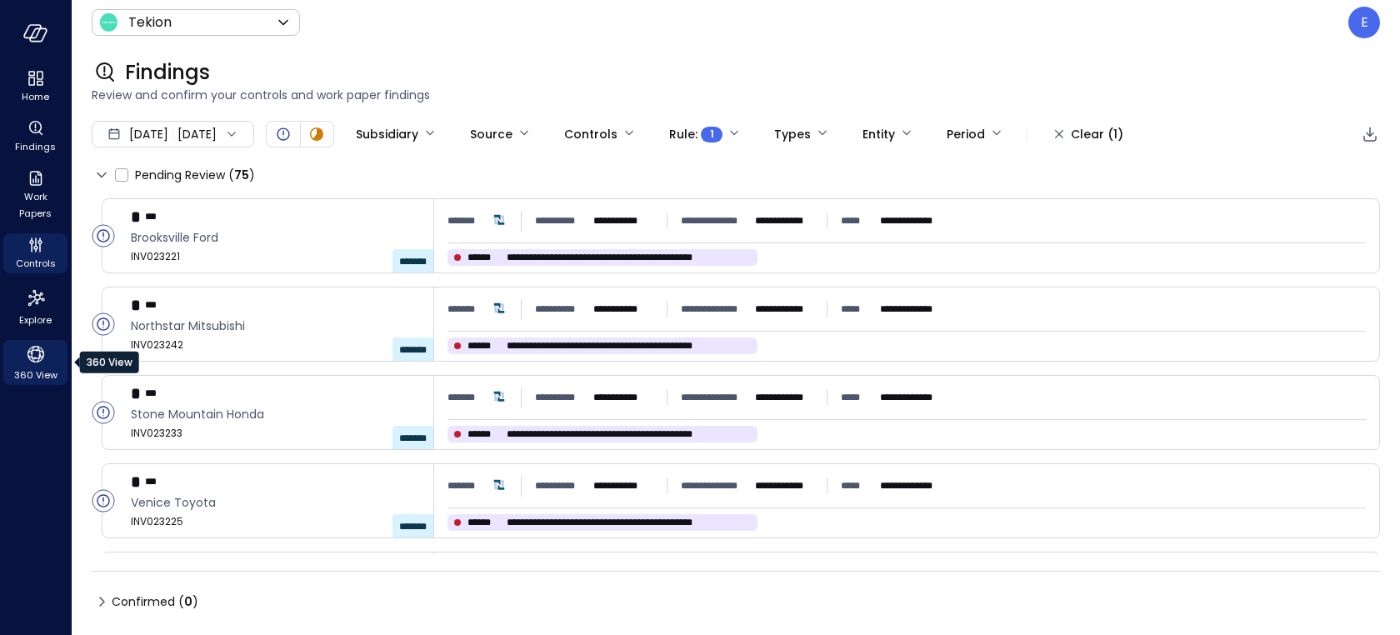
click at [32, 354] on icon "360 View" at bounding box center [35, 354] width 25 height 25
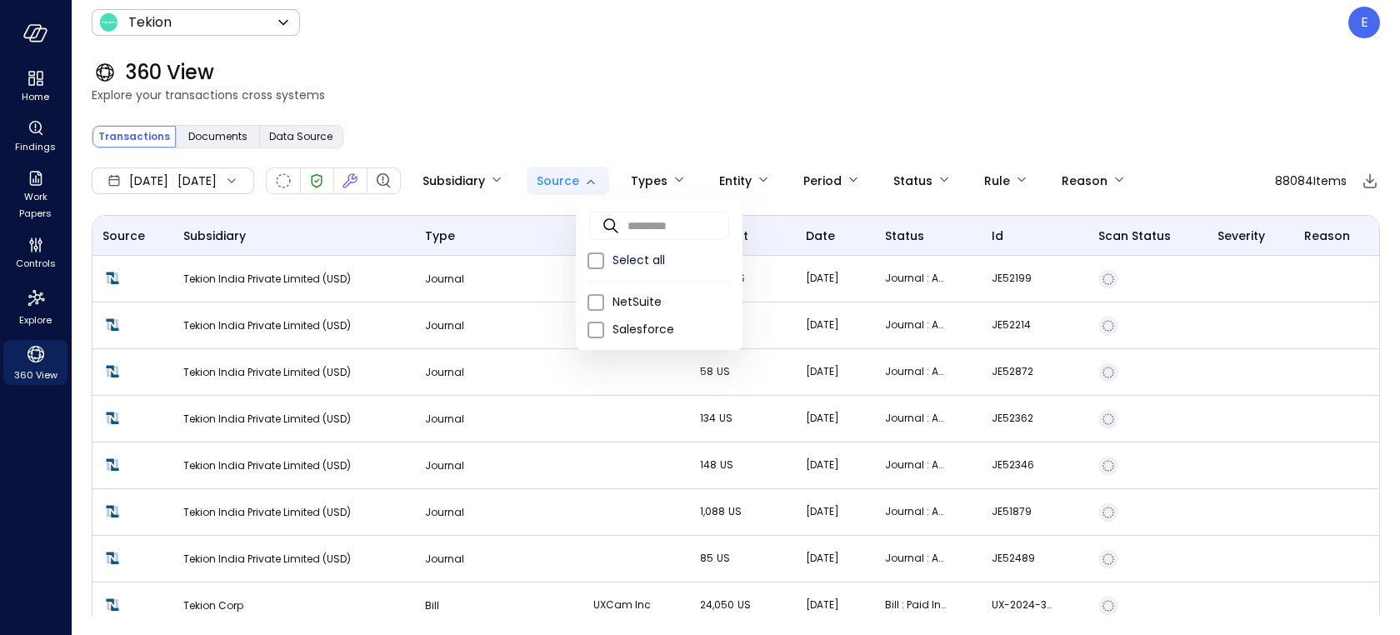
click at [634, 182] on body "Home Findings Work Papers Controls Explore 360 View Tekion ******* ​ E 360 View…" at bounding box center [700, 317] width 1400 height 635
click at [624, 295] on span "NetSuite" at bounding box center [670, 301] width 117 height 17
type input "********"
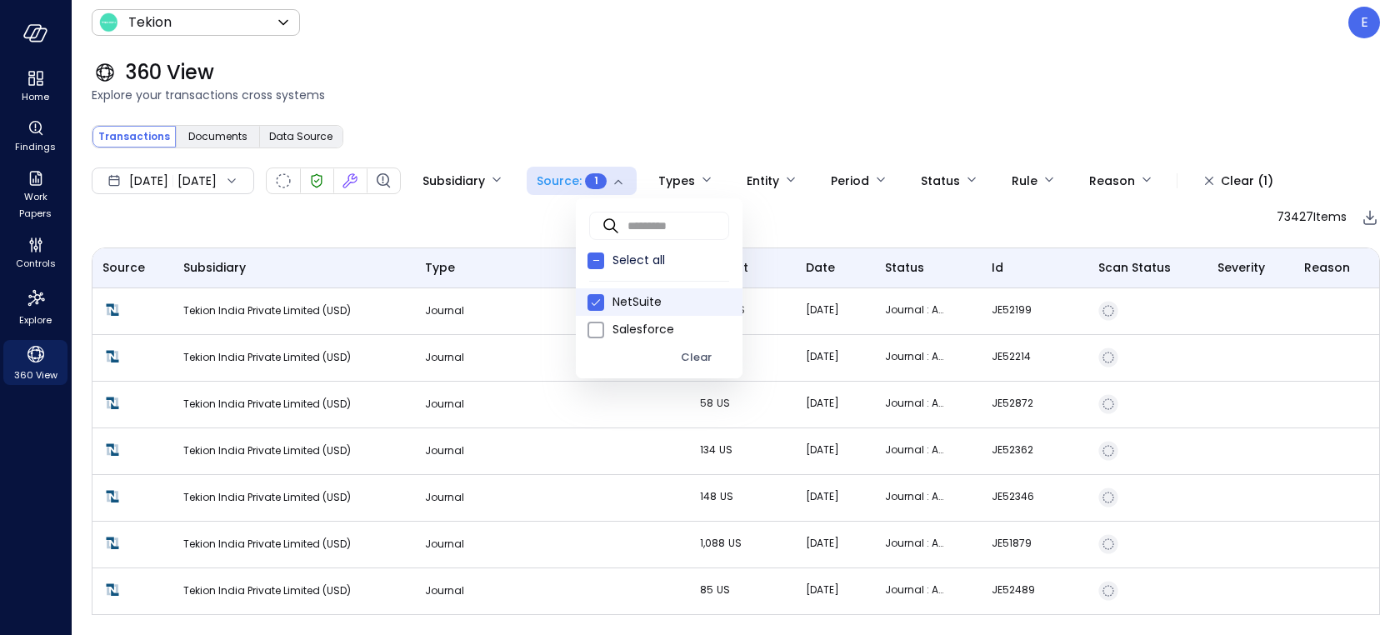
click at [742, 84] on div at bounding box center [700, 317] width 1400 height 635
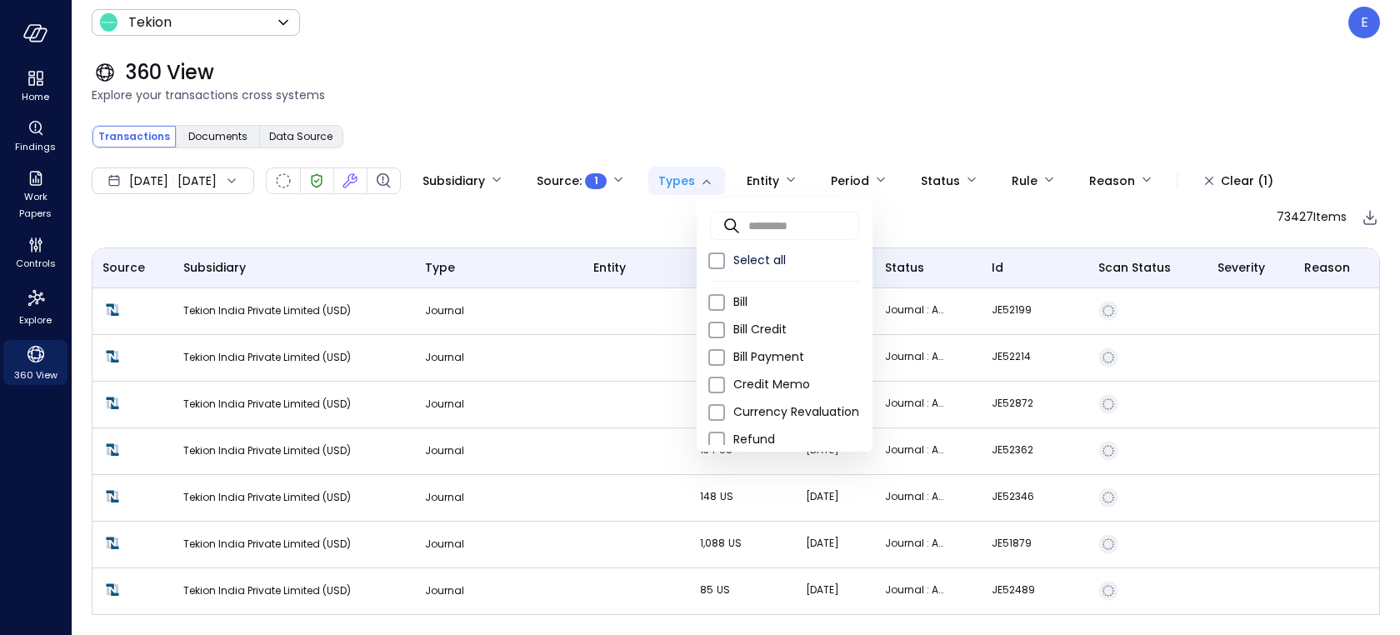
click at [747, 182] on body "Home Findings Work Papers Controls Explore 360 View Tekion ******* ​ E 360 View…" at bounding box center [700, 317] width 1400 height 635
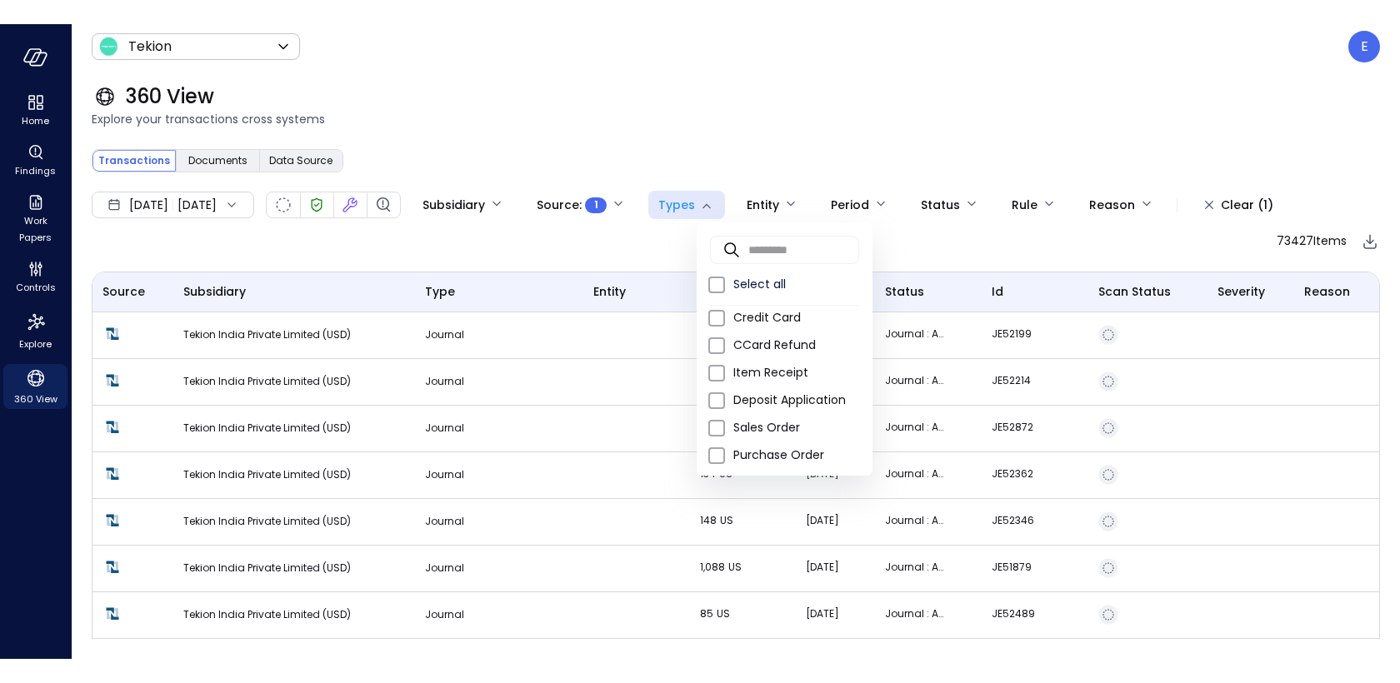
scroll to position [365, 0]
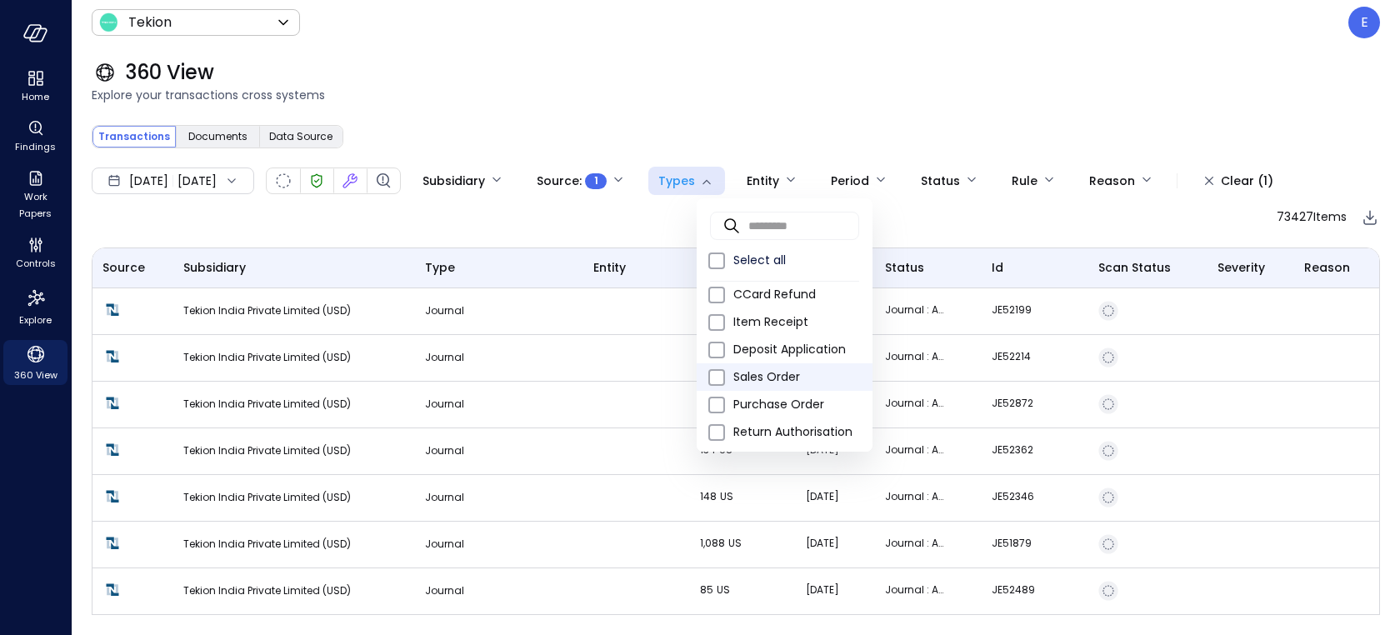
click at [758, 376] on span "Sales Order" at bounding box center [796, 376] width 126 height 17
type input "**"
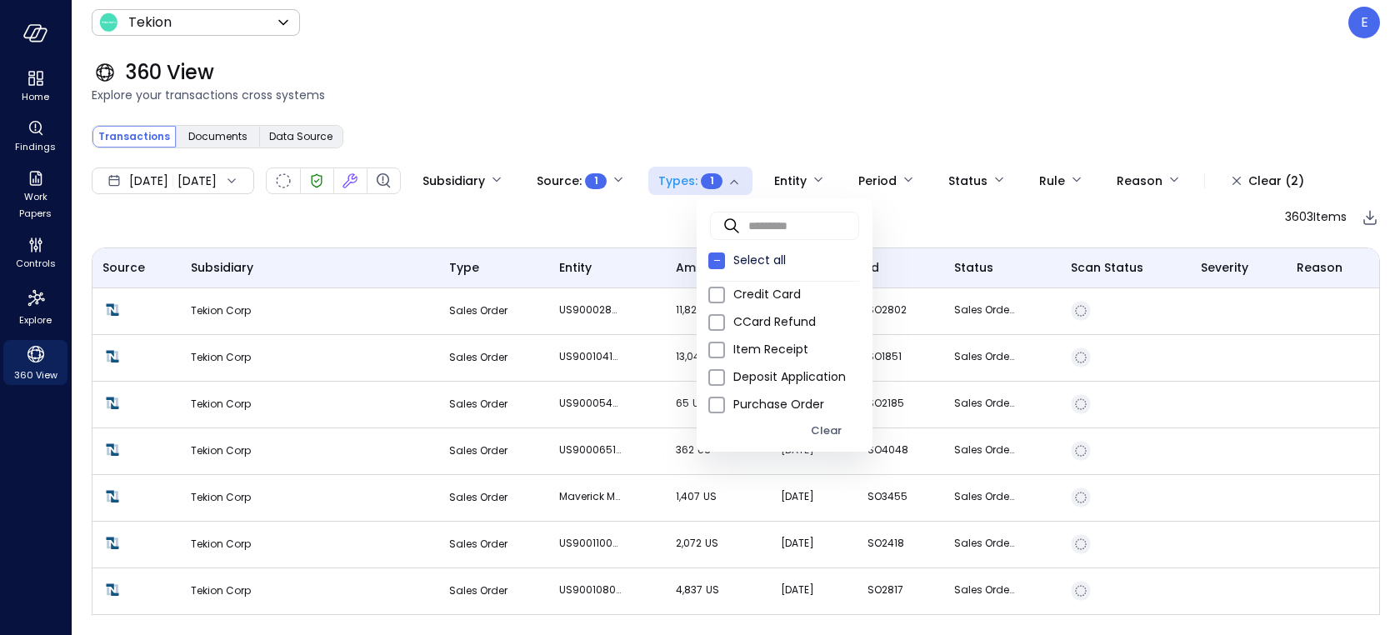
click at [620, 312] on div at bounding box center [700, 317] width 1400 height 635
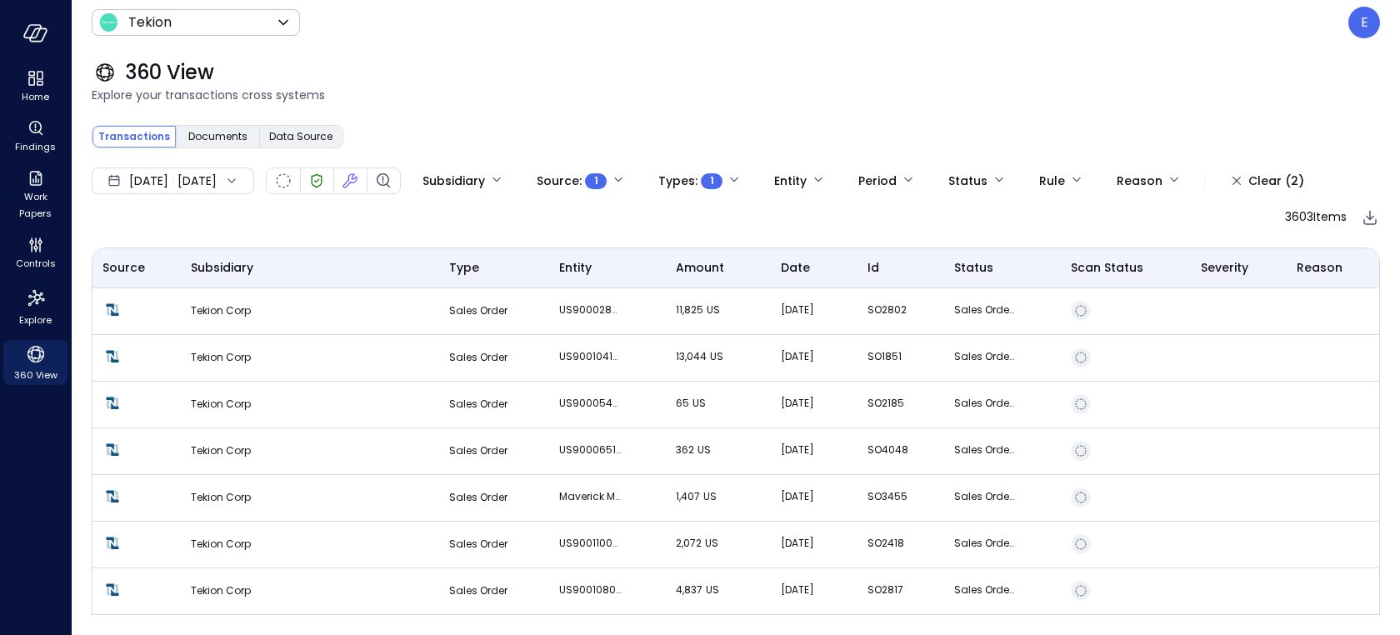
click at [676, 312] on p "11,825 US" at bounding box center [707, 310] width 62 height 17
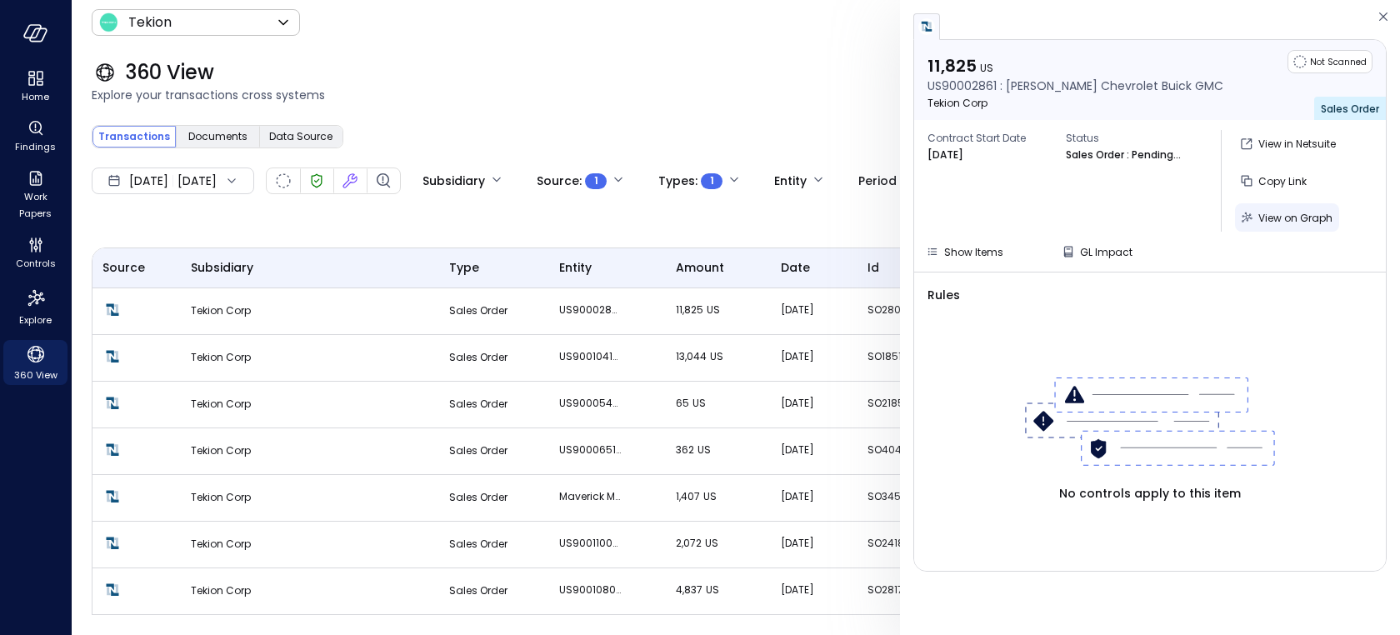
click at [1273, 224] on div "View on Graph" at bounding box center [1295, 217] width 74 height 21
